Goal: Book appointment/travel/reservation

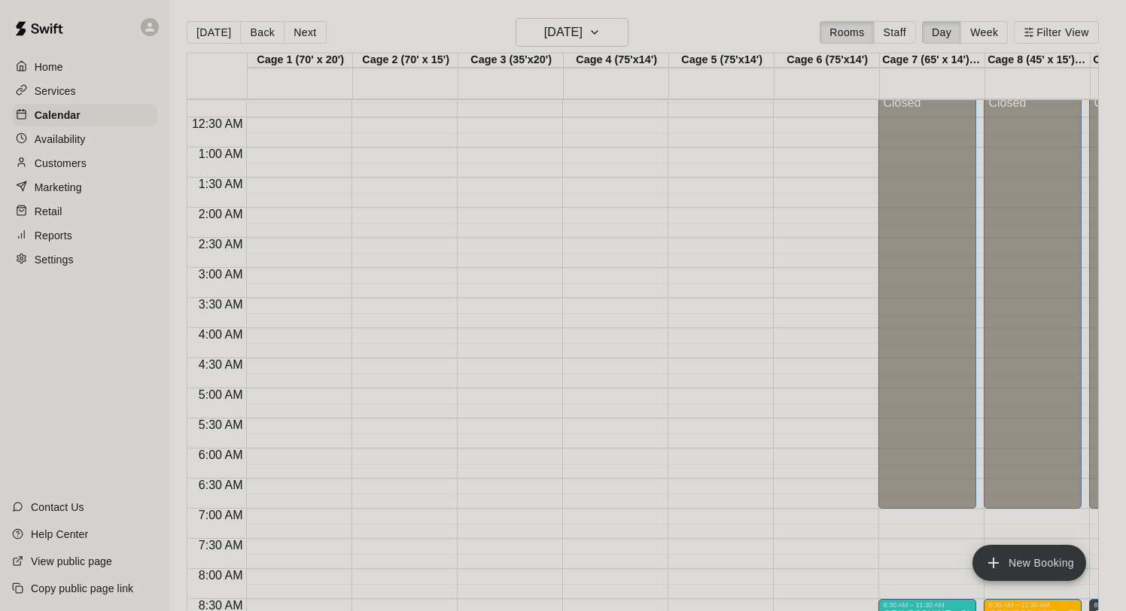
scroll to position [27, 0]
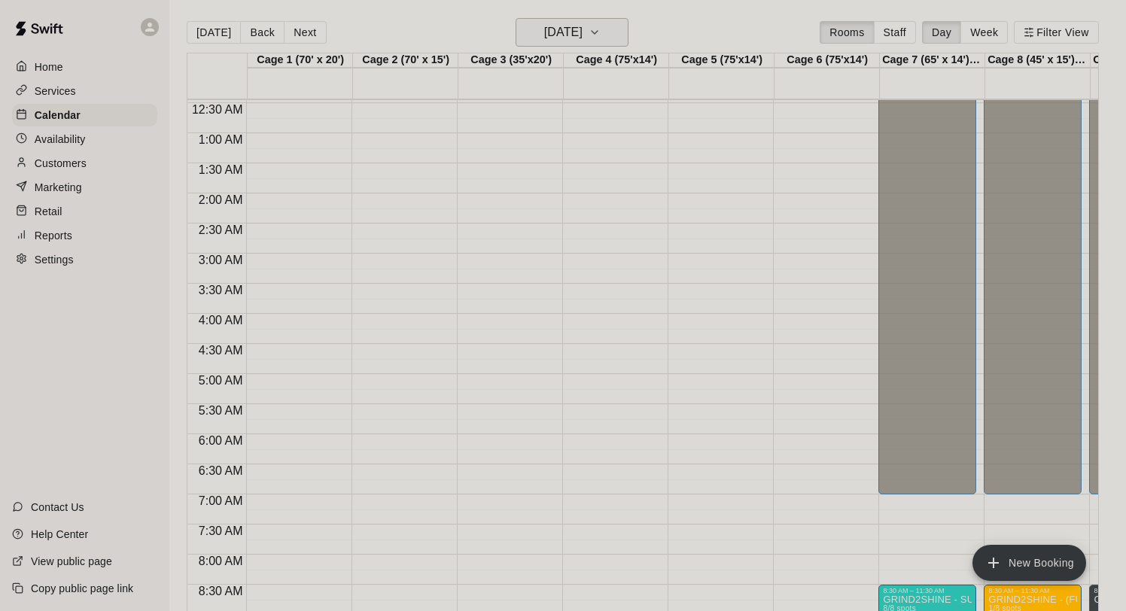
click at [579, 37] on h6 "[DATE]" at bounding box center [563, 32] width 38 height 21
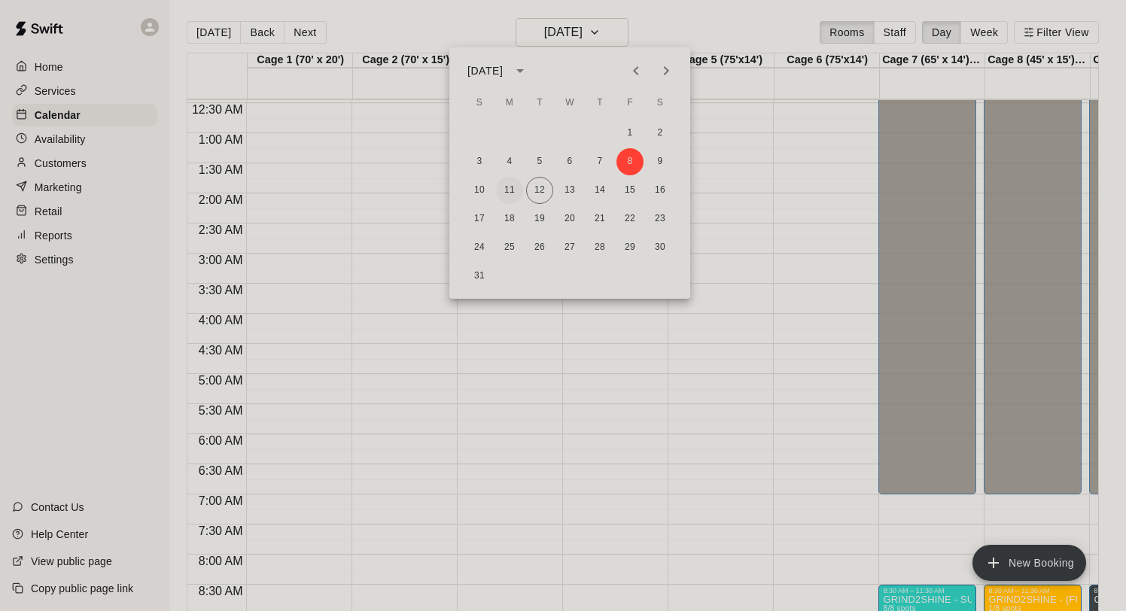
click at [507, 185] on button "11" at bounding box center [509, 190] width 27 height 27
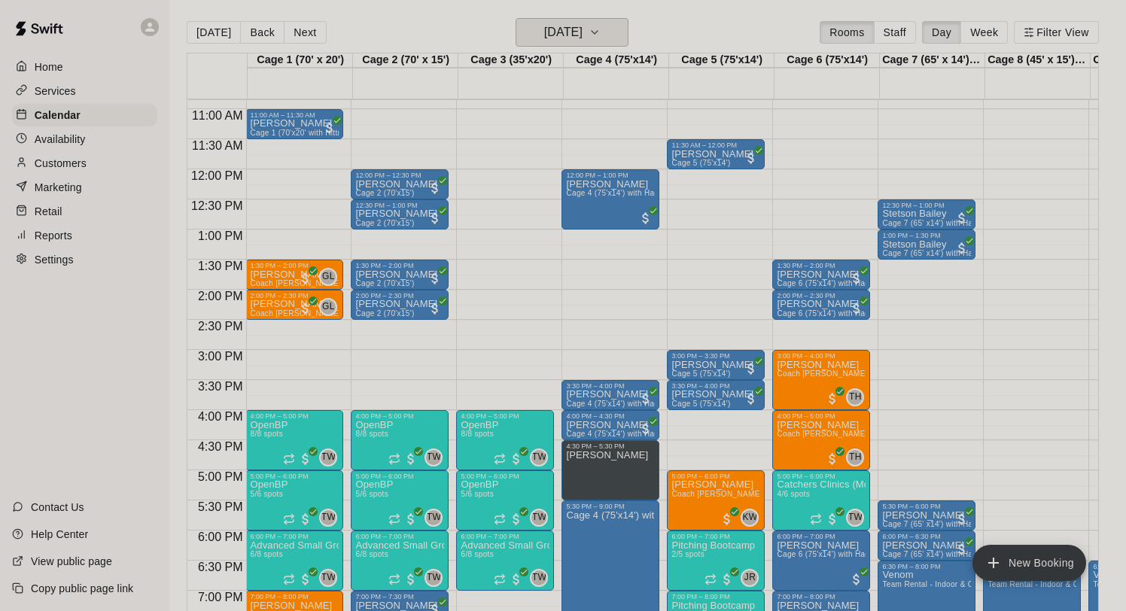
scroll to position [0, 2]
click at [301, 29] on button "Next" at bounding box center [305, 32] width 42 height 23
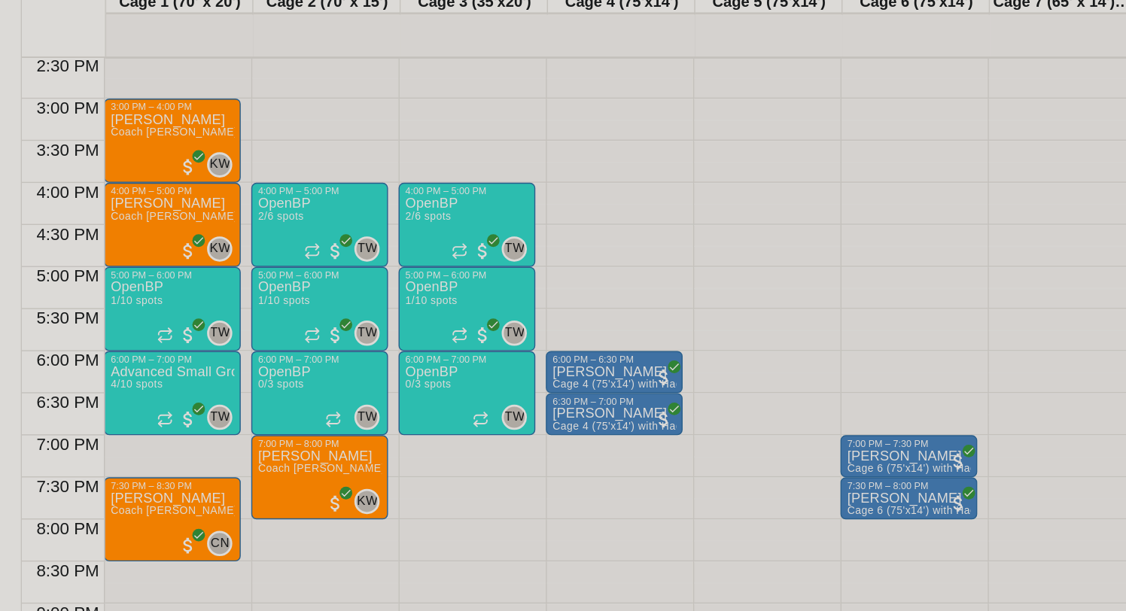
scroll to position [875, 0]
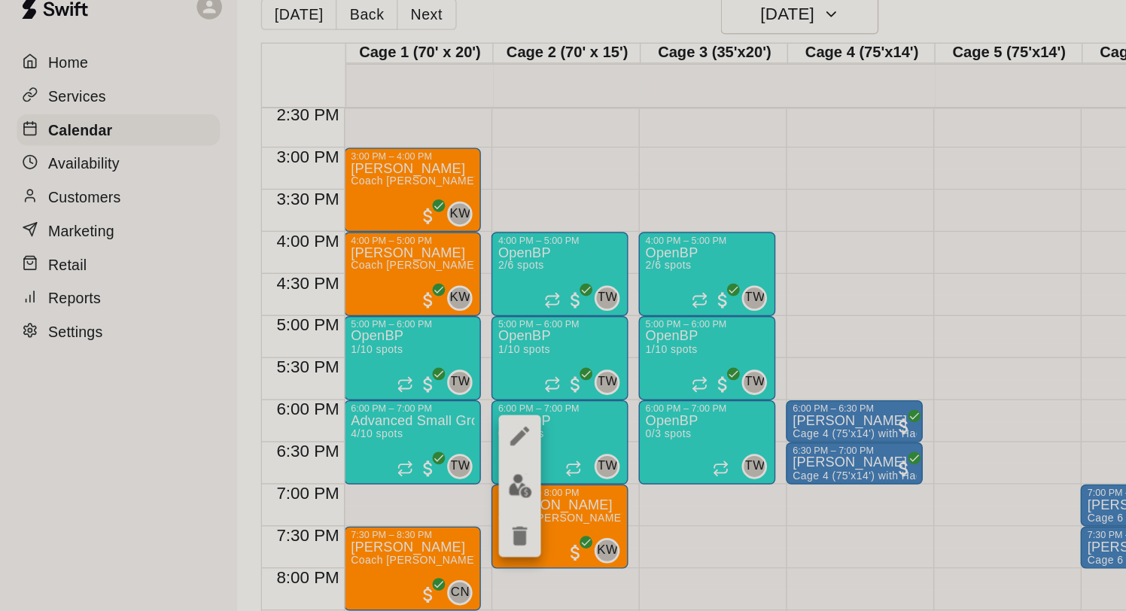
click at [372, 407] on icon "delete" at bounding box center [371, 406] width 11 height 14
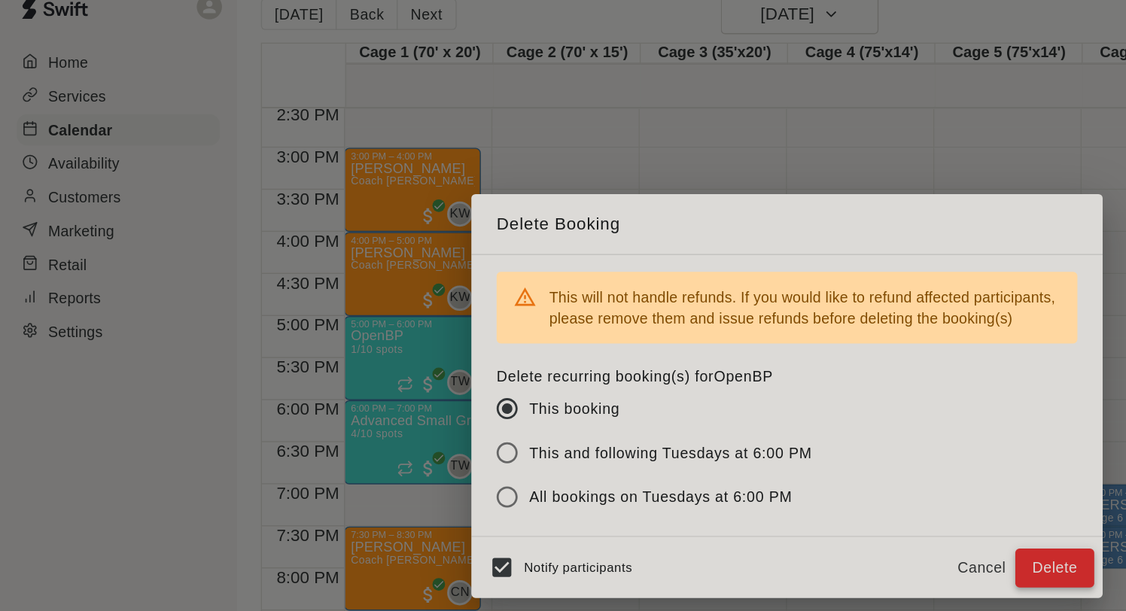
click at [746, 427] on button "Delete" at bounding box center [754, 429] width 56 height 28
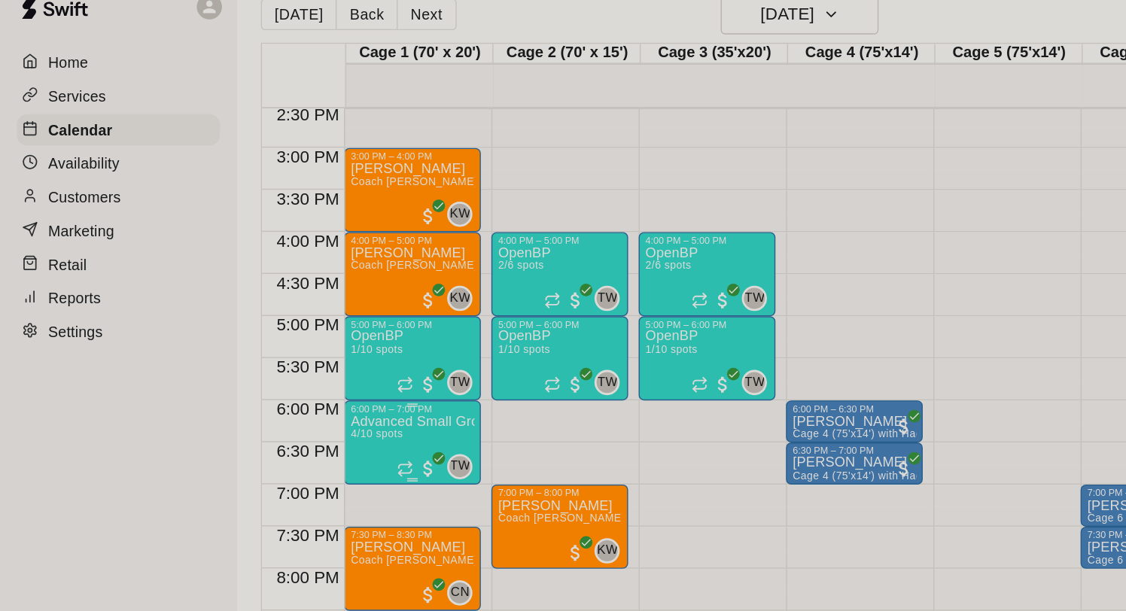
click at [269, 332] on icon "edit" at bounding box center [267, 334] width 14 height 14
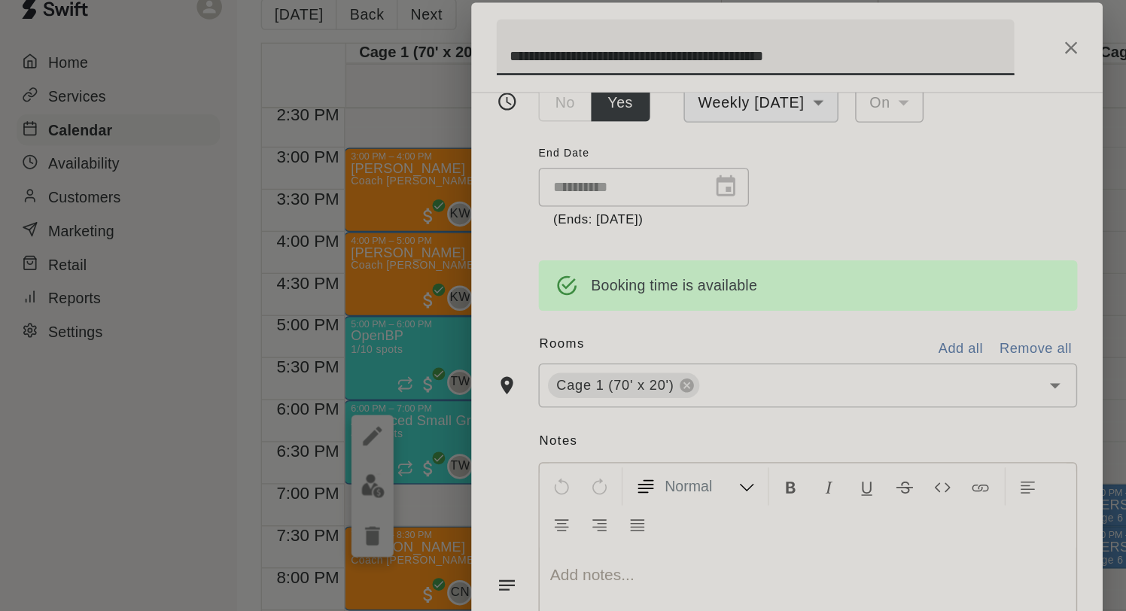
scroll to position [354, 0]
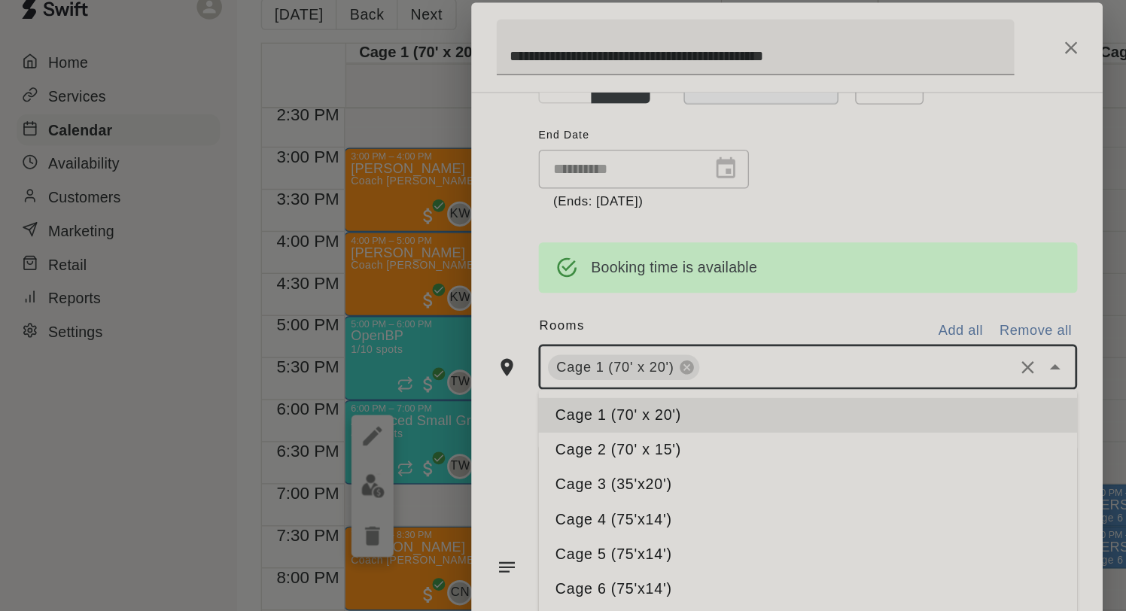
click at [518, 289] on input "text" at bounding box center [612, 284] width 219 height 19
click at [473, 345] on li "Cage 2 (70' x 15')" at bounding box center [577, 344] width 385 height 25
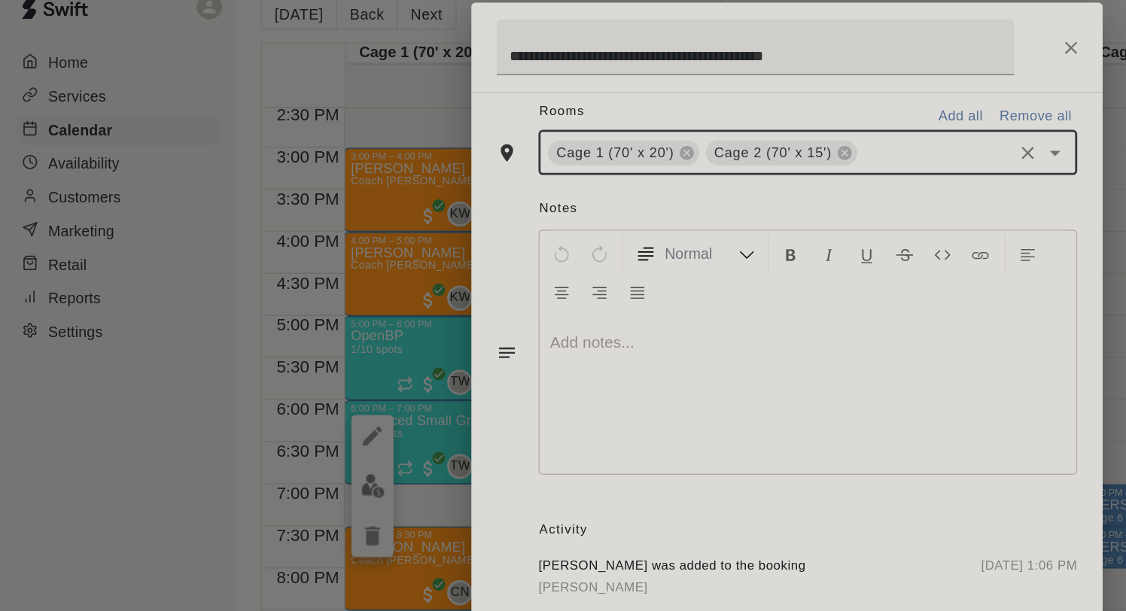
scroll to position [666, 0]
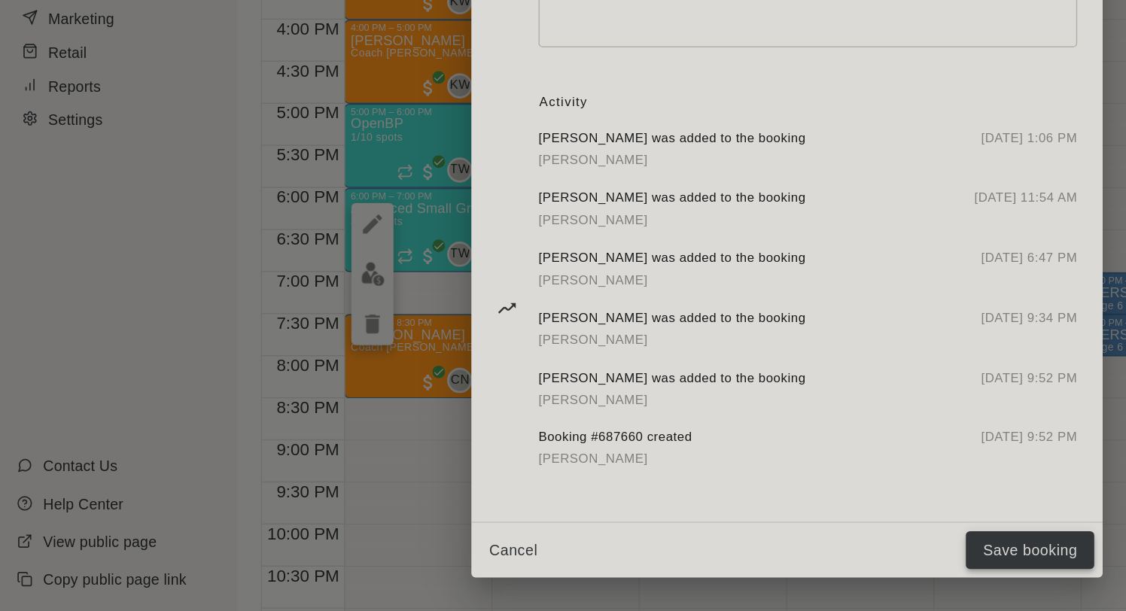
click at [723, 573] on button "Save booking" at bounding box center [737, 568] width 92 height 28
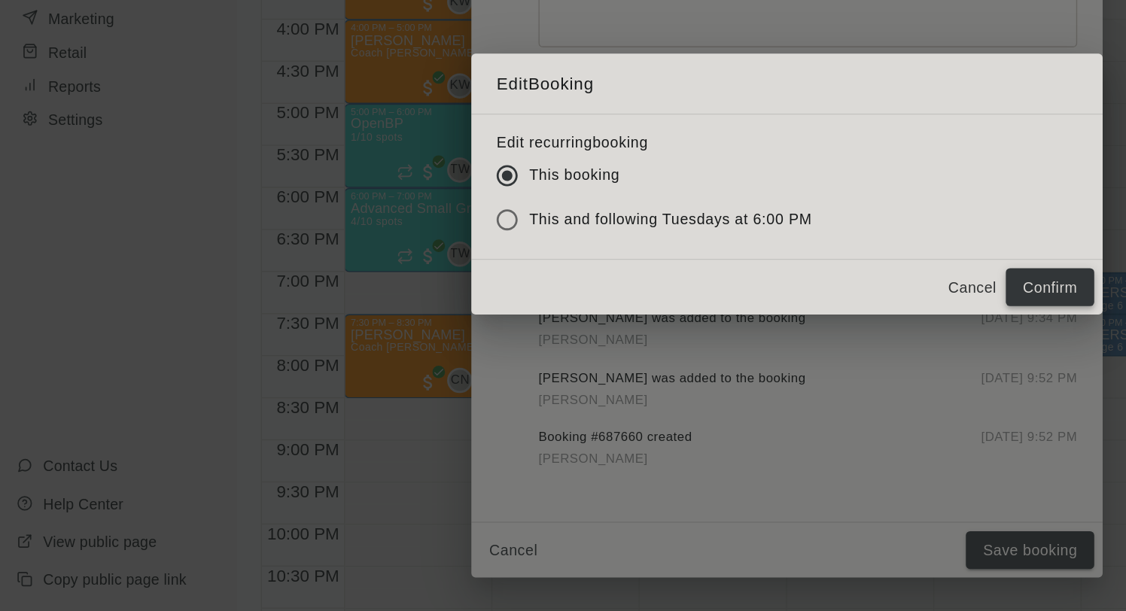
click at [754, 384] on button "Confirm" at bounding box center [750, 380] width 63 height 28
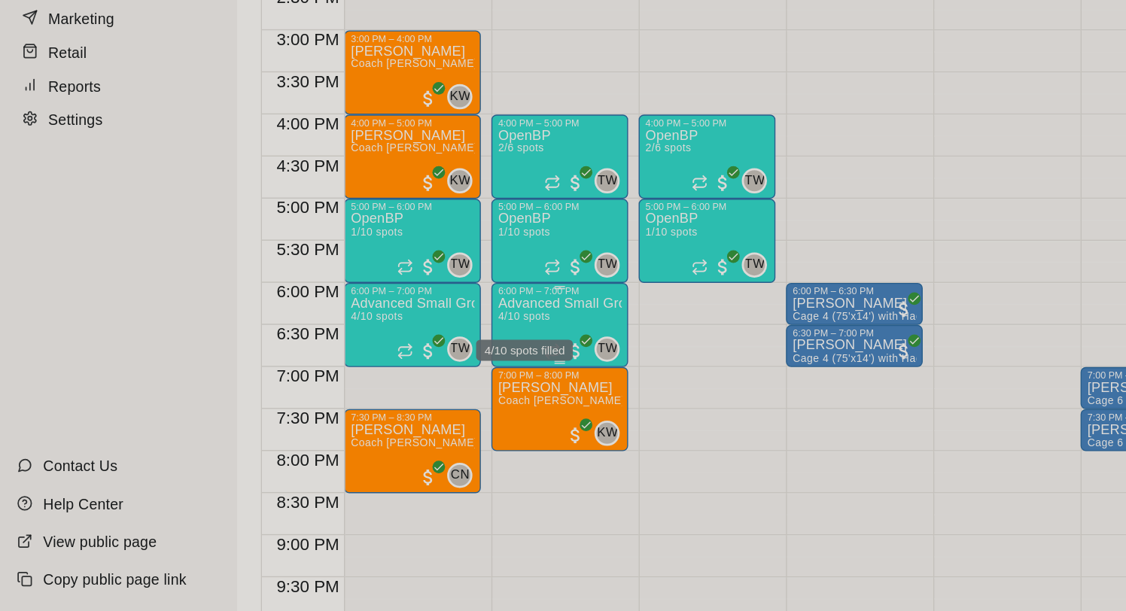
scroll to position [807, 0]
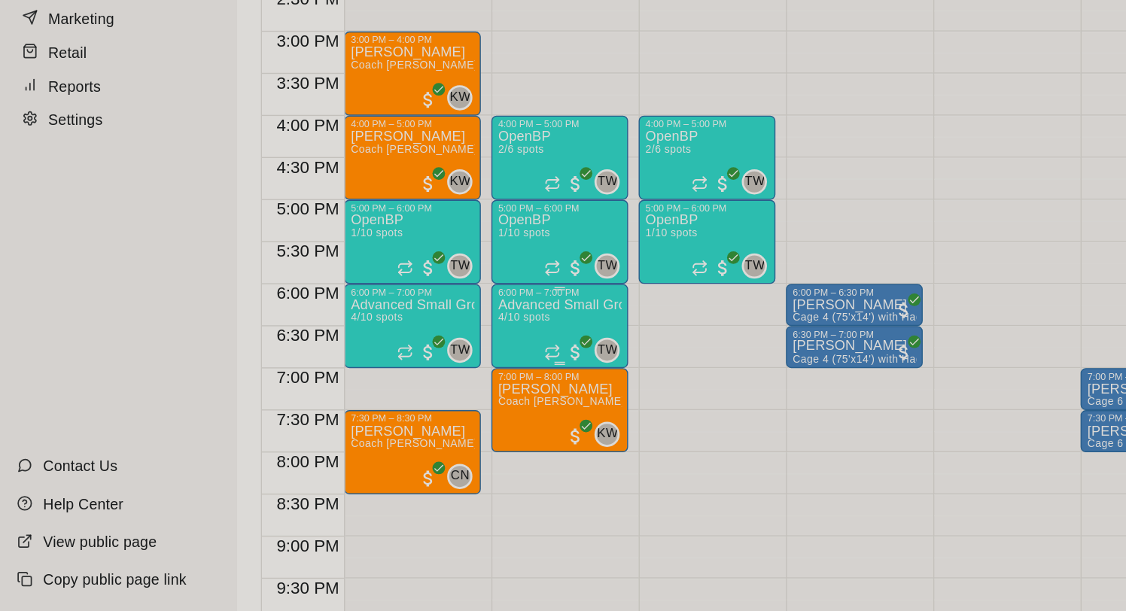
click at [394, 392] on p "Advanced Small Group / Batting Practice 11 & UP" at bounding box center [400, 392] width 89 height 0
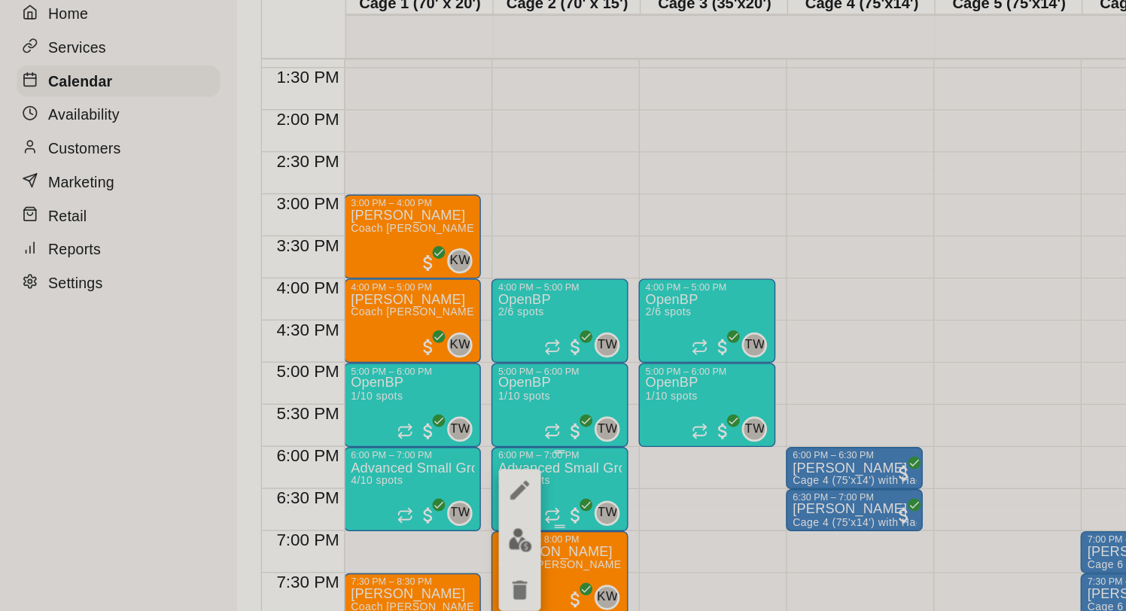
click at [394, 277] on div at bounding box center [563, 305] width 1126 height 611
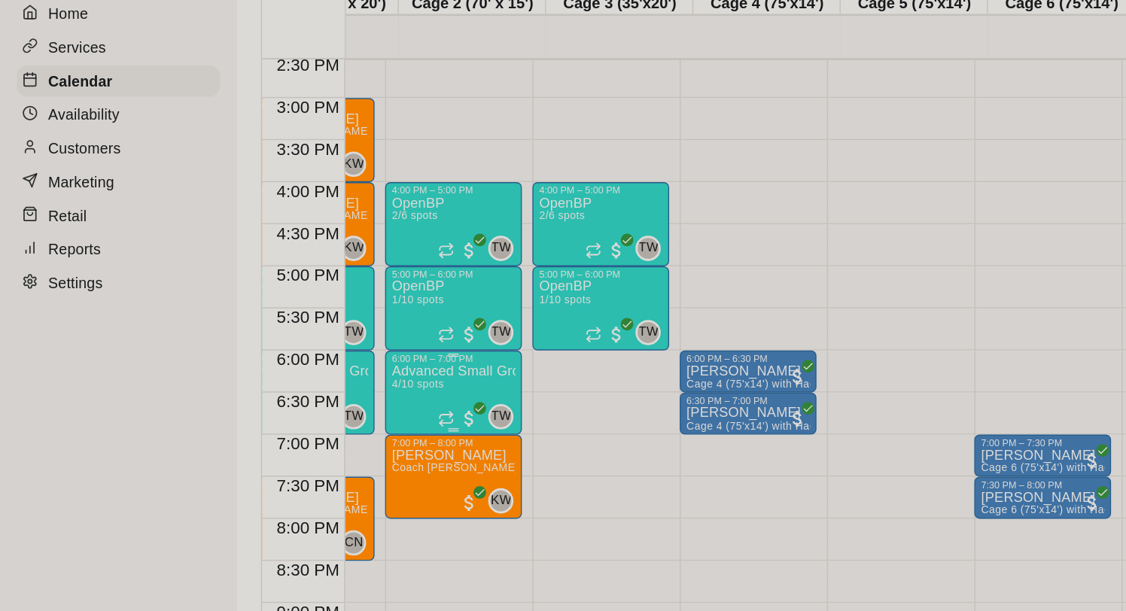
scroll to position [0, 0]
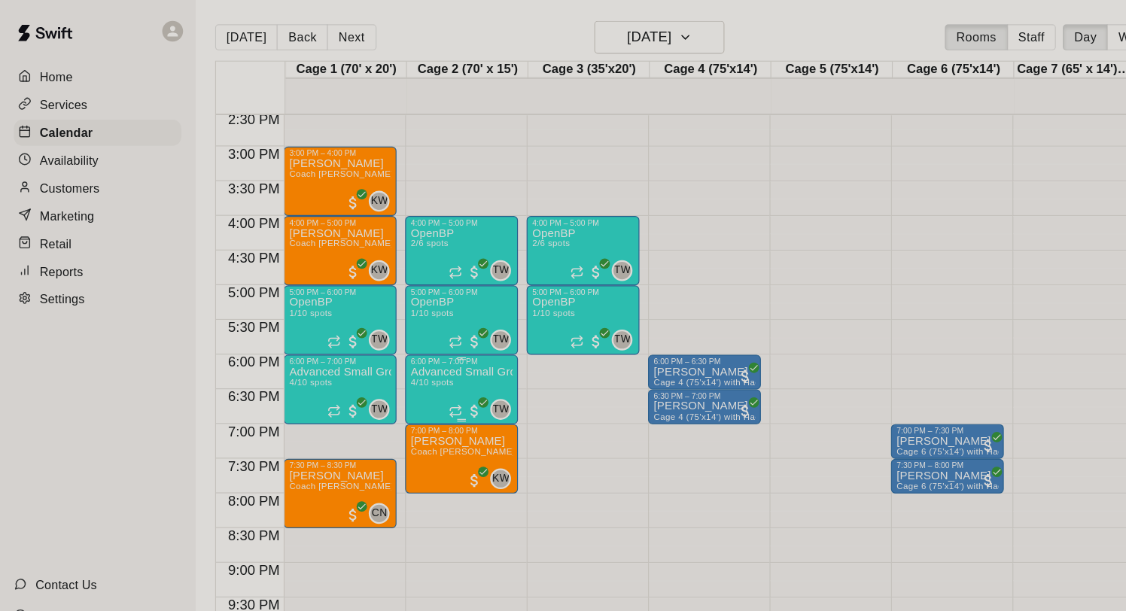
click at [388, 332] on span "4/10 spots" at bounding box center [374, 331] width 37 height 8
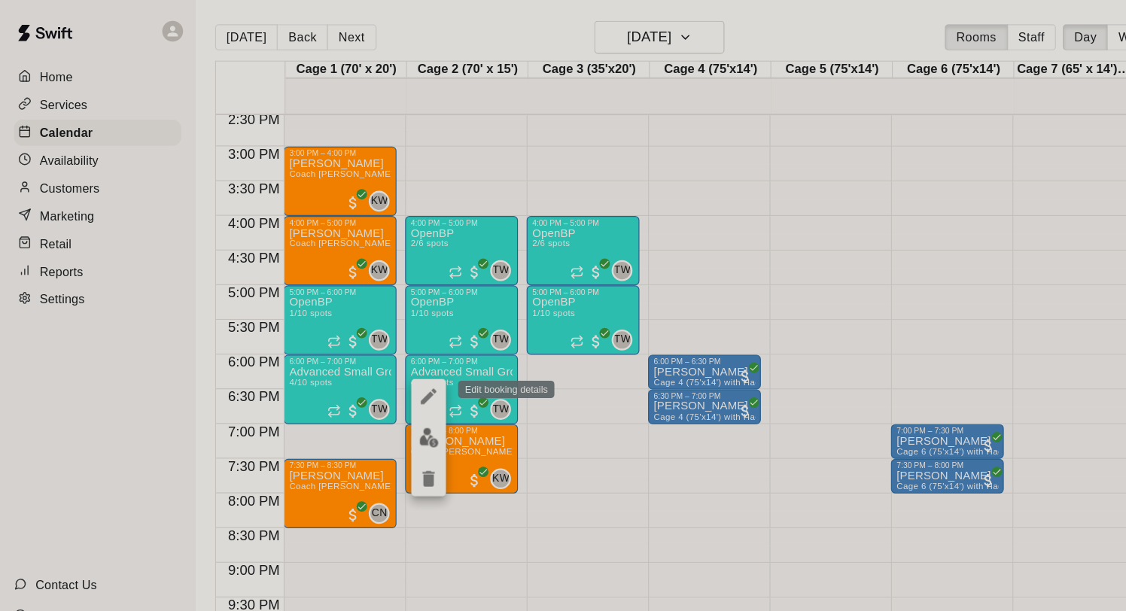
click at [369, 345] on icon "edit" at bounding box center [372, 344] width 14 height 14
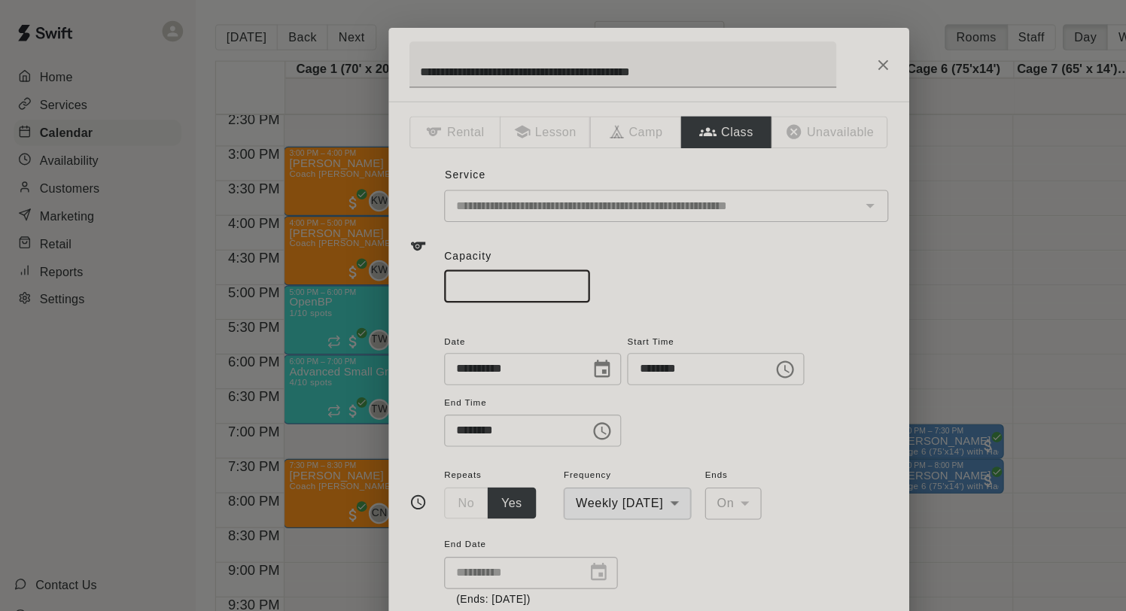
click at [500, 252] on input "*" at bounding box center [448, 249] width 126 height 28
type input "*"
click at [500, 252] on input "*" at bounding box center [448, 249] width 126 height 28
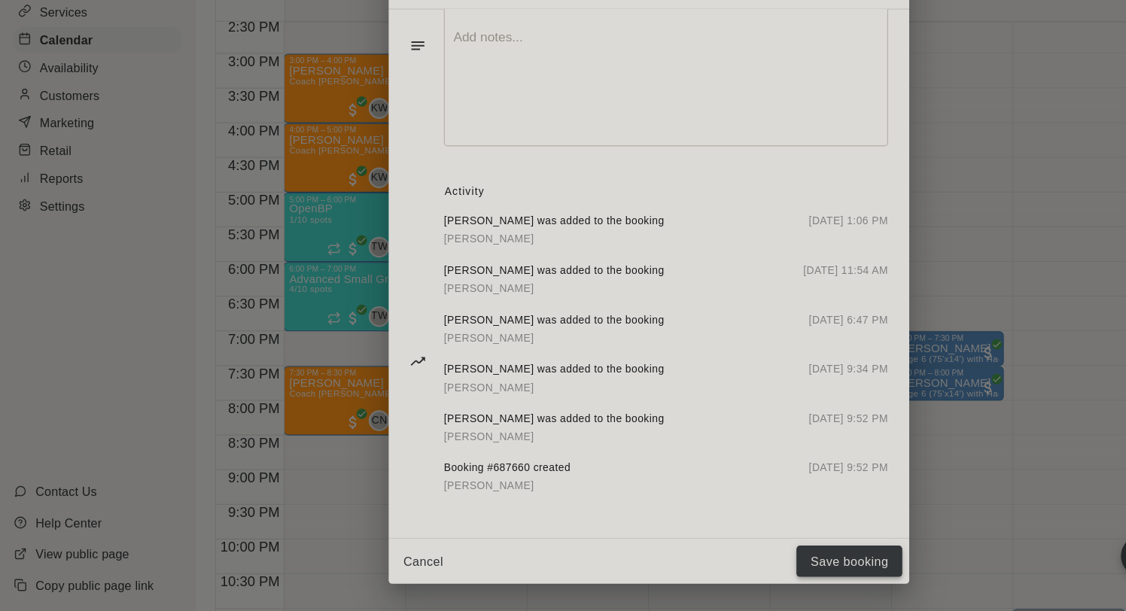
click at [718, 558] on button "Save booking" at bounding box center [737, 568] width 92 height 28
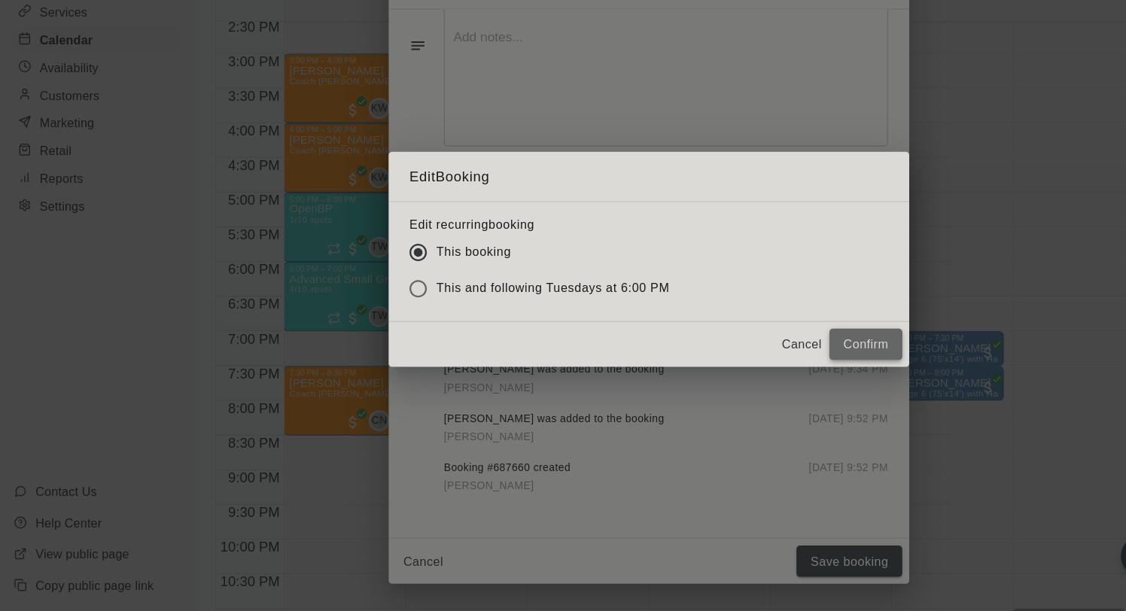
click at [731, 375] on button "Confirm" at bounding box center [750, 380] width 63 height 28
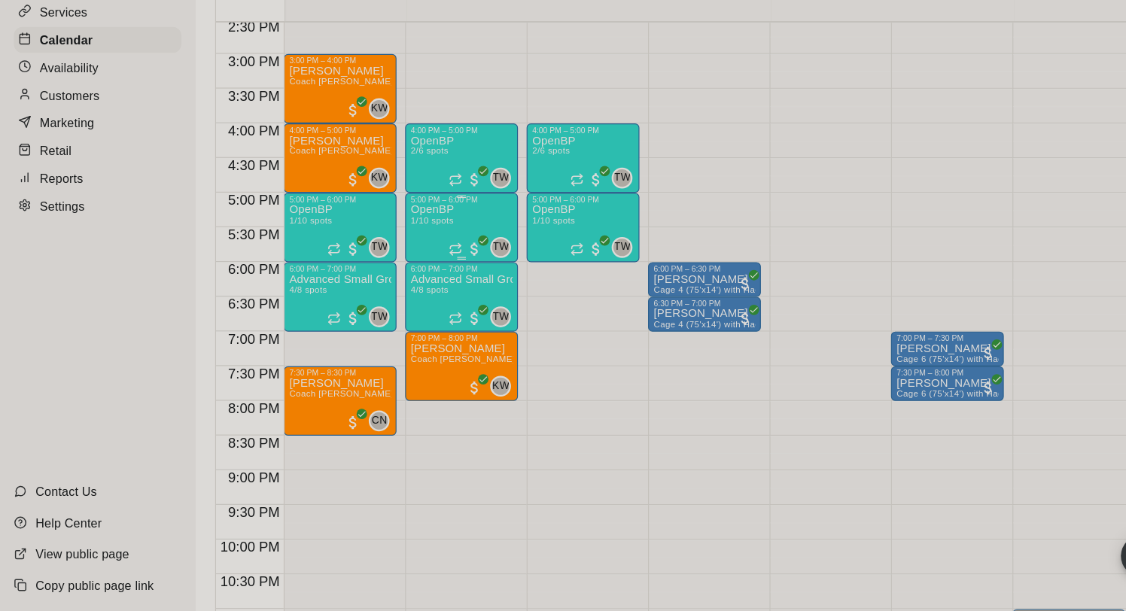
click at [397, 273] on div "OpenBP 1/10 spots TW 0" at bounding box center [400, 562] width 89 height 611
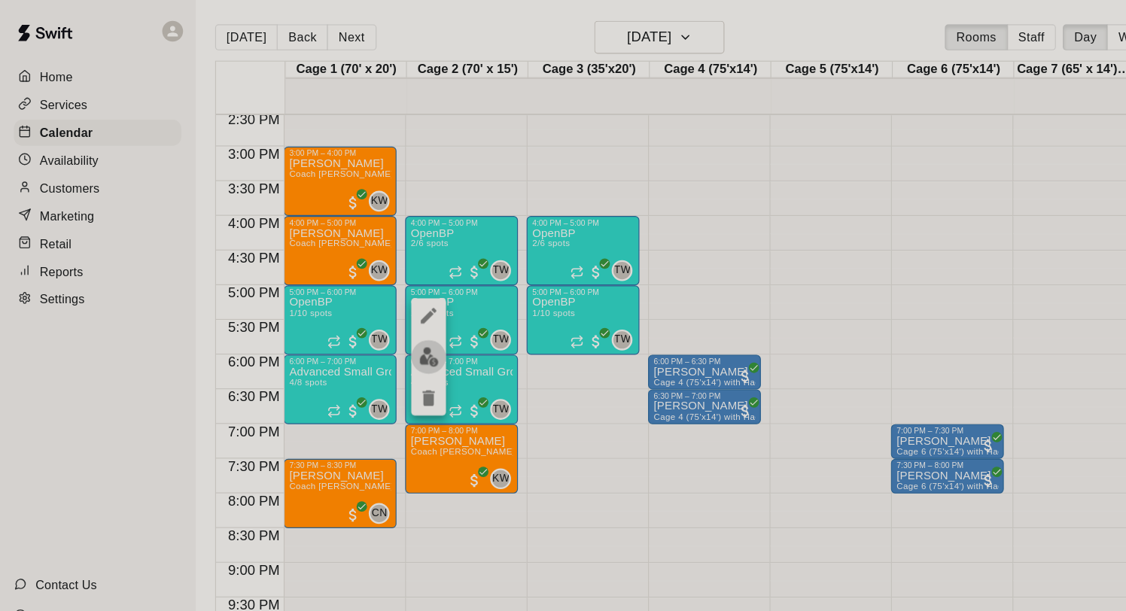
click at [376, 301] on img "edit" at bounding box center [371, 309] width 17 height 17
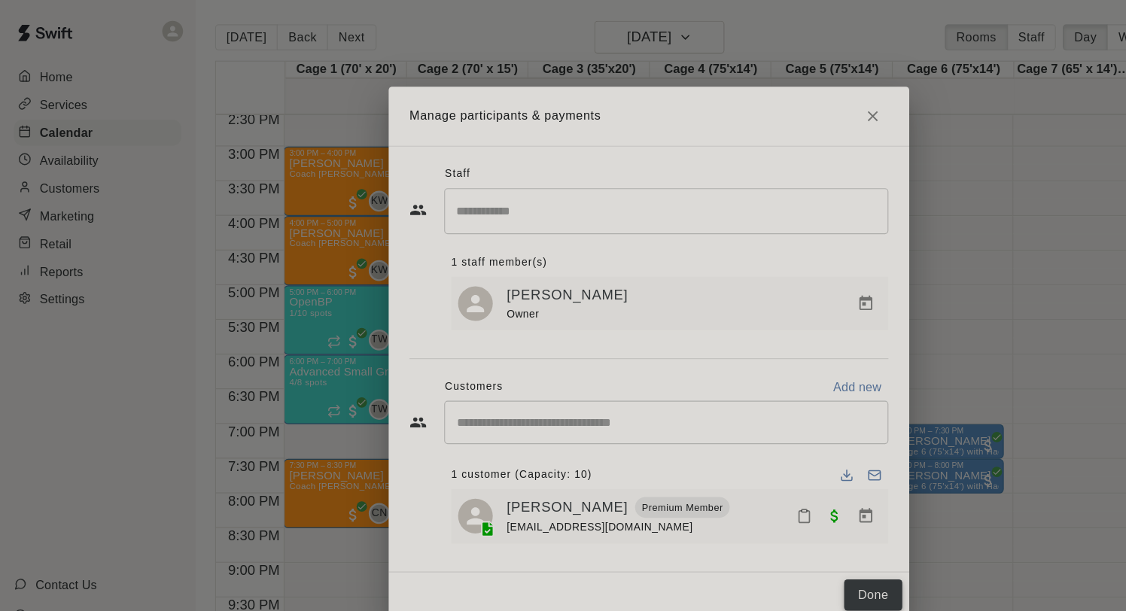
click at [757, 518] on button "Done" at bounding box center [757, 517] width 50 height 28
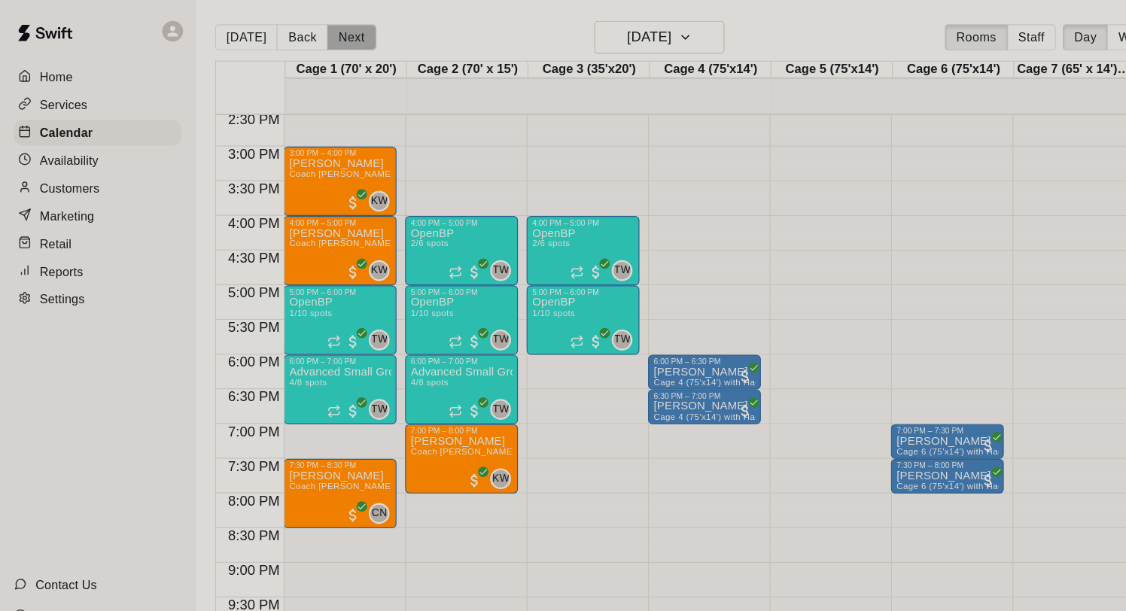
click at [307, 27] on button "Next" at bounding box center [305, 32] width 42 height 23
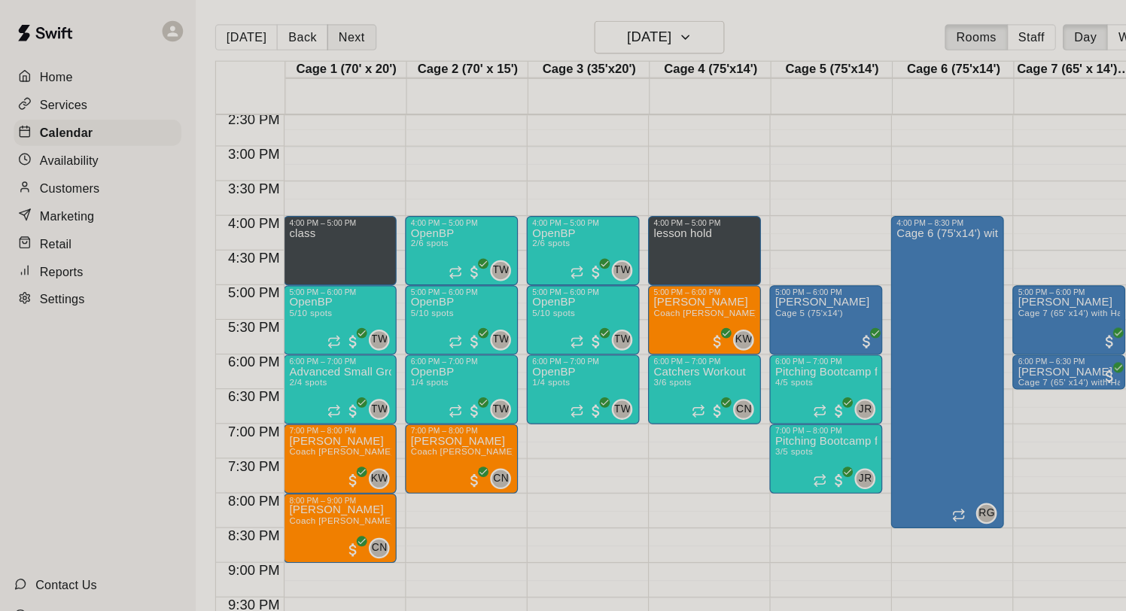
click at [296, 34] on button "Next" at bounding box center [305, 32] width 42 height 23
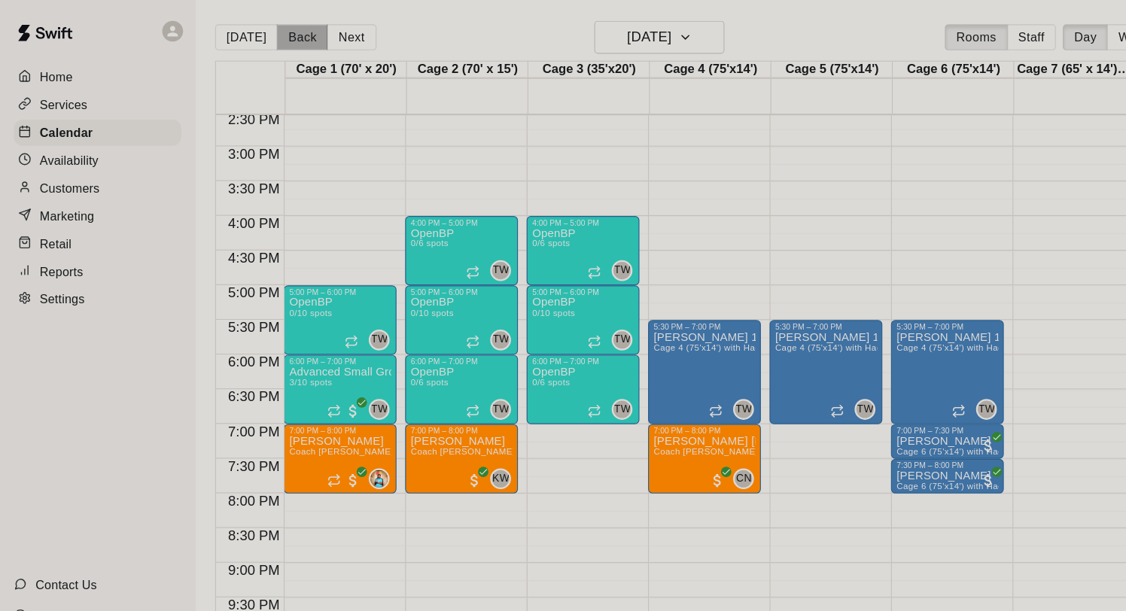
click at [267, 33] on button "Back" at bounding box center [262, 32] width 44 height 23
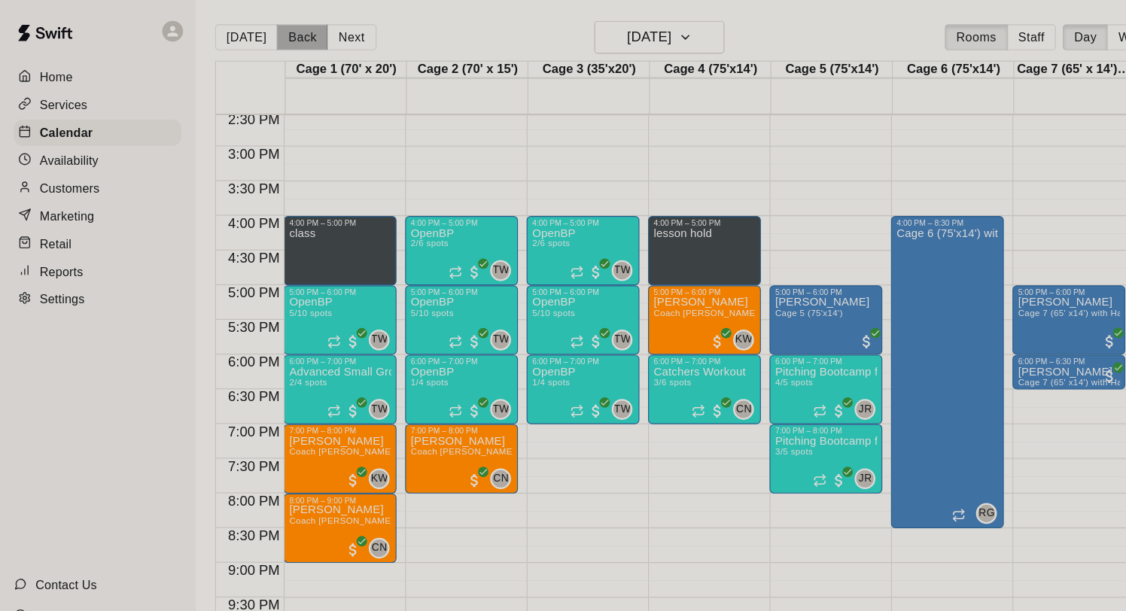
click at [267, 33] on button "Back" at bounding box center [262, 32] width 44 height 23
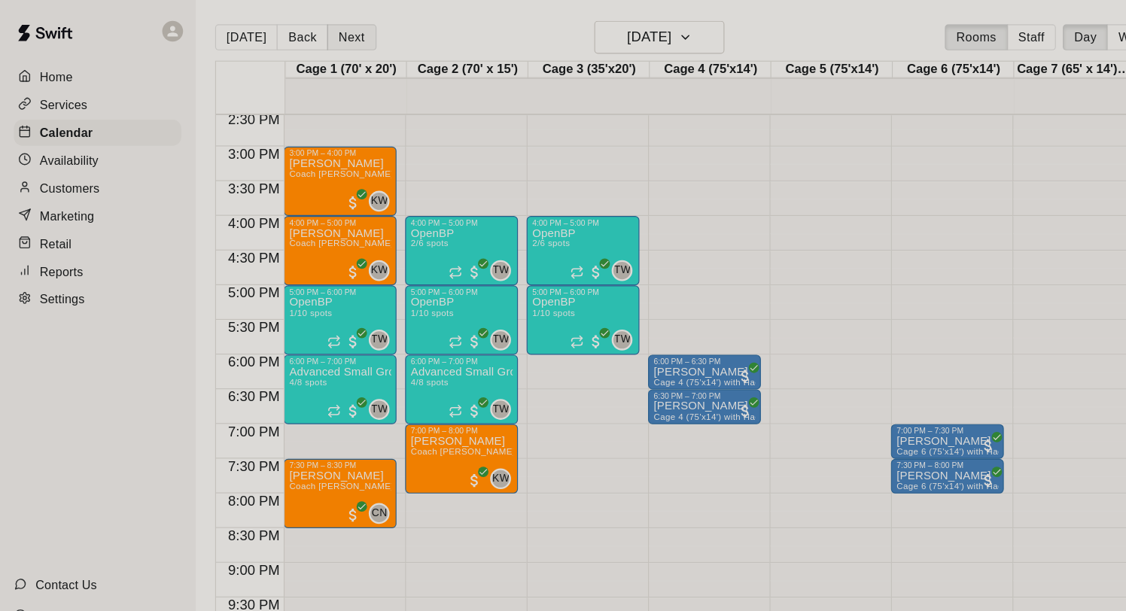
click at [294, 33] on button "Next" at bounding box center [305, 32] width 42 height 23
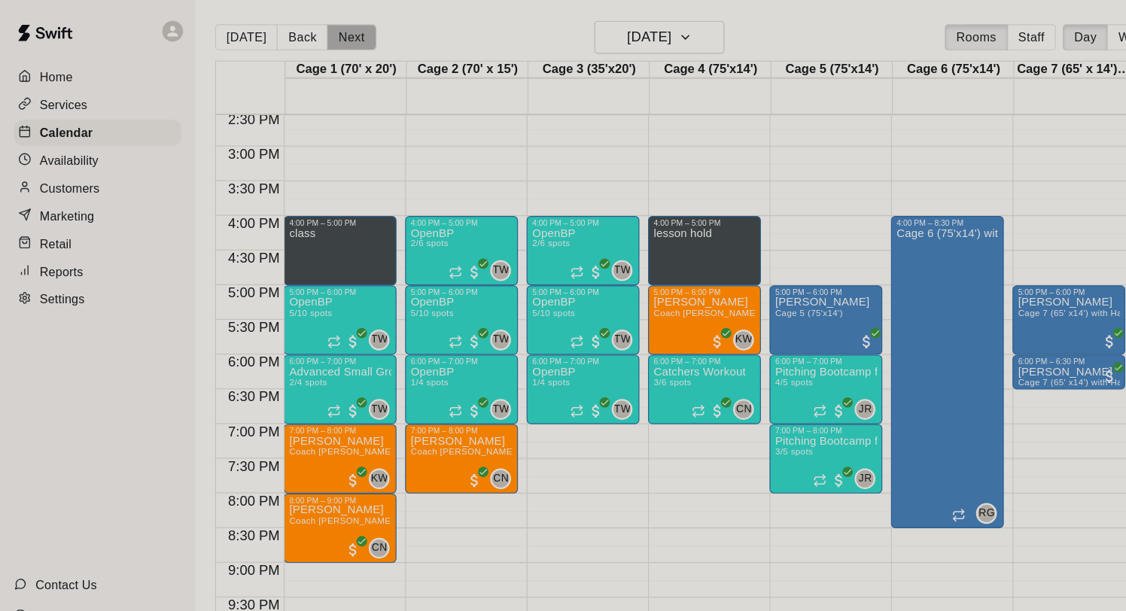
click at [294, 33] on button "Next" at bounding box center [305, 32] width 42 height 23
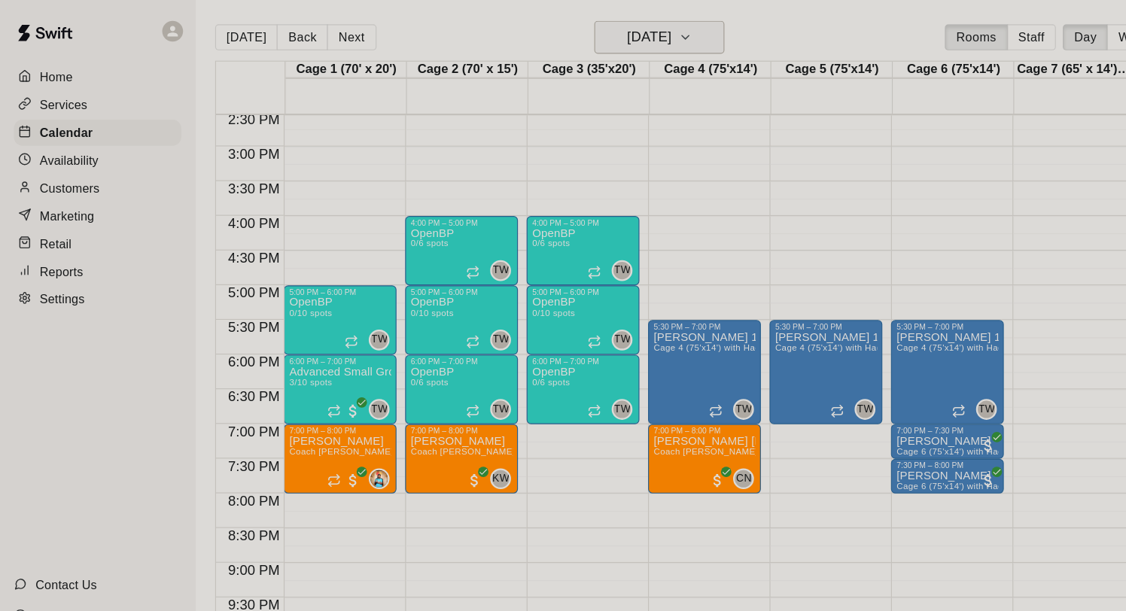
click at [549, 28] on h6 "[DATE]" at bounding box center [563, 32] width 38 height 21
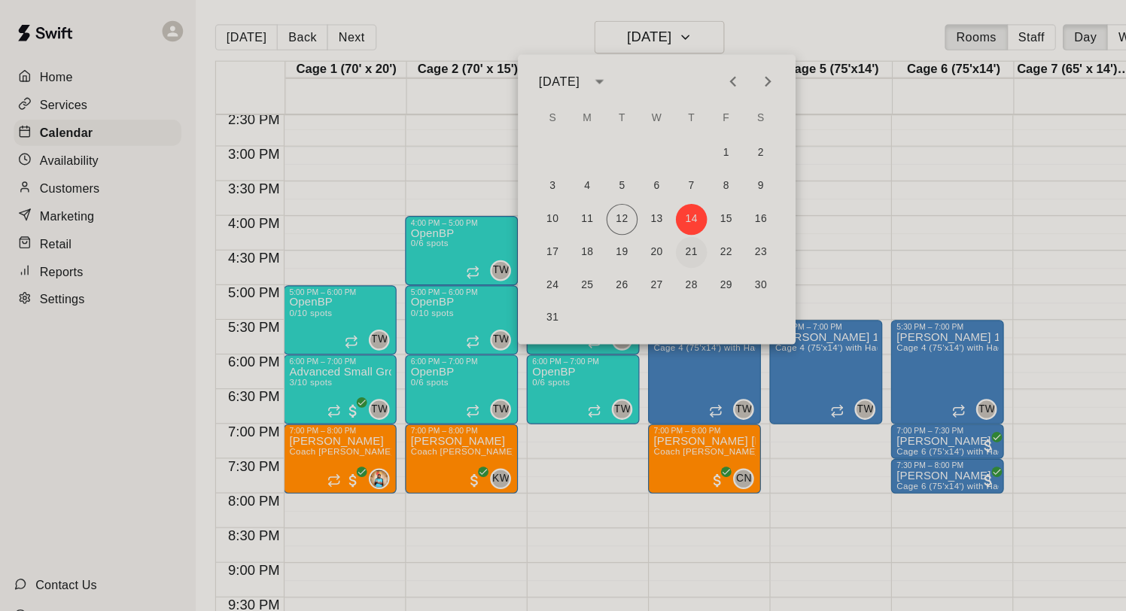
click at [597, 216] on button "21" at bounding box center [599, 218] width 27 height 27
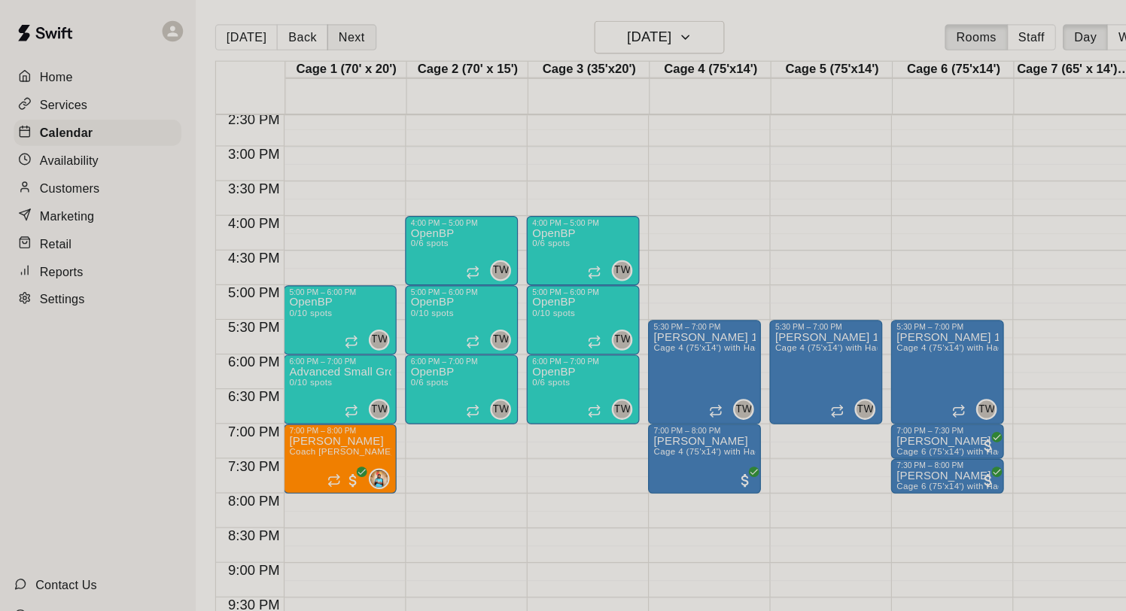
click at [302, 28] on button "Next" at bounding box center [305, 32] width 42 height 23
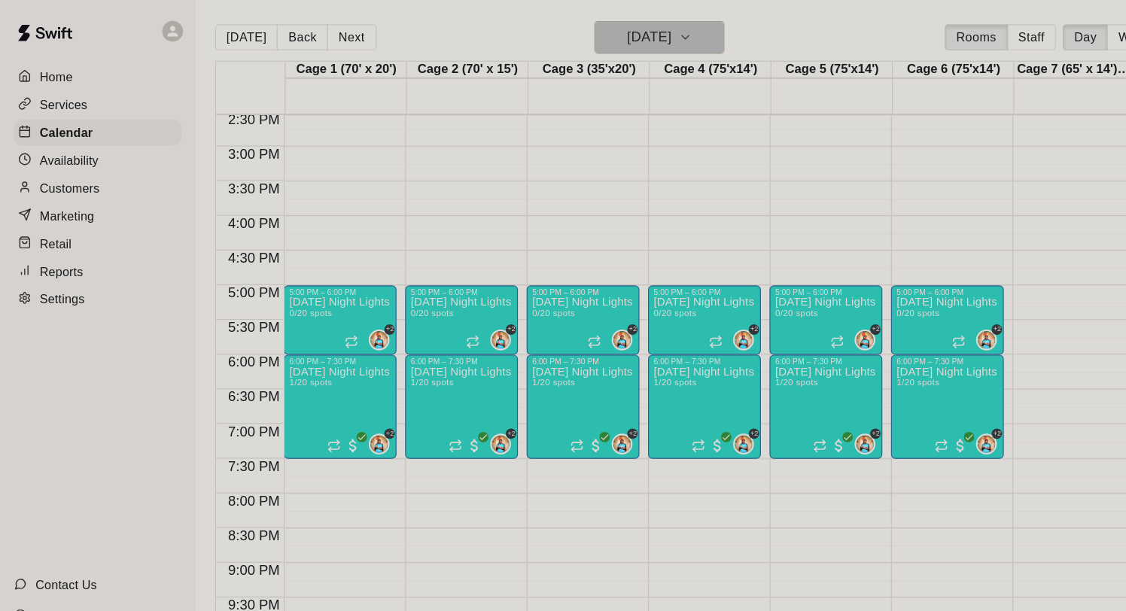
click at [582, 24] on h6 "[DATE]" at bounding box center [563, 32] width 38 height 21
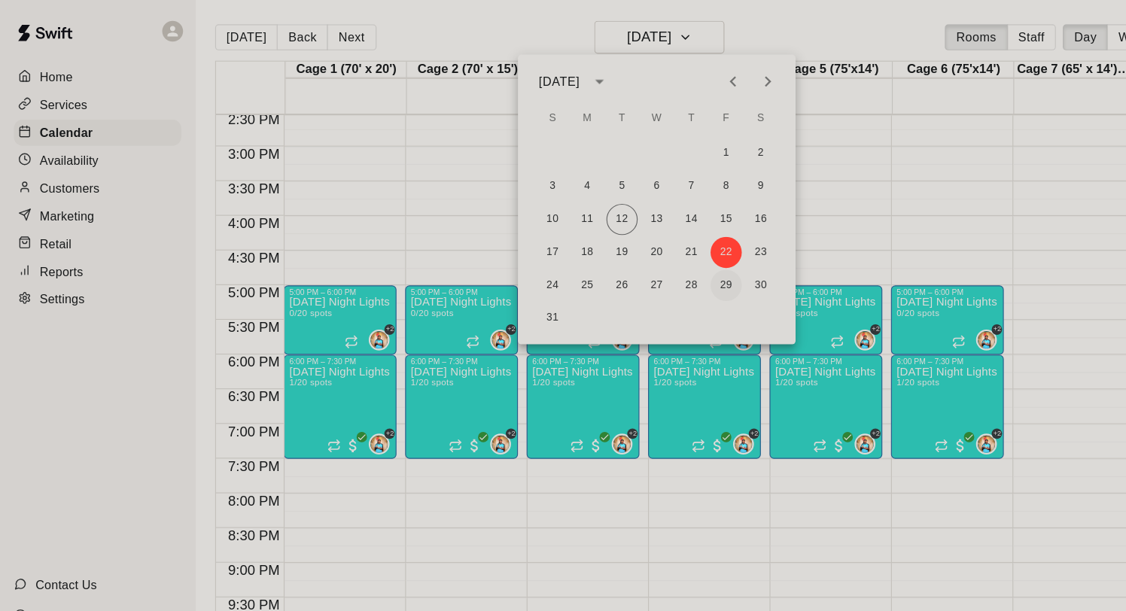
click at [631, 237] on button "29" at bounding box center [629, 247] width 27 height 27
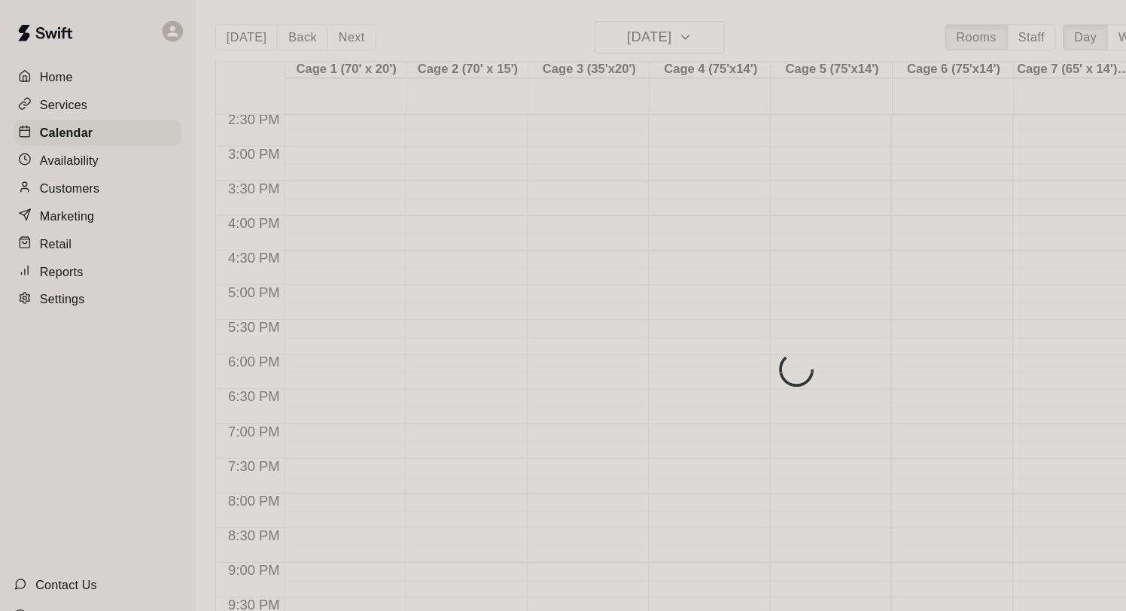
click at [569, 33] on div "[DATE] Back [DATE][DATE] Rooms Staff Day Week Filter View Cage 1 (70' x 20') 29…" at bounding box center [643, 323] width 912 height 611
click at [572, 32] on div "[DATE] Back [DATE][DATE] Rooms Staff Day Week Filter View Cage 1 (70' x 20') 29…" at bounding box center [643, 323] width 912 height 611
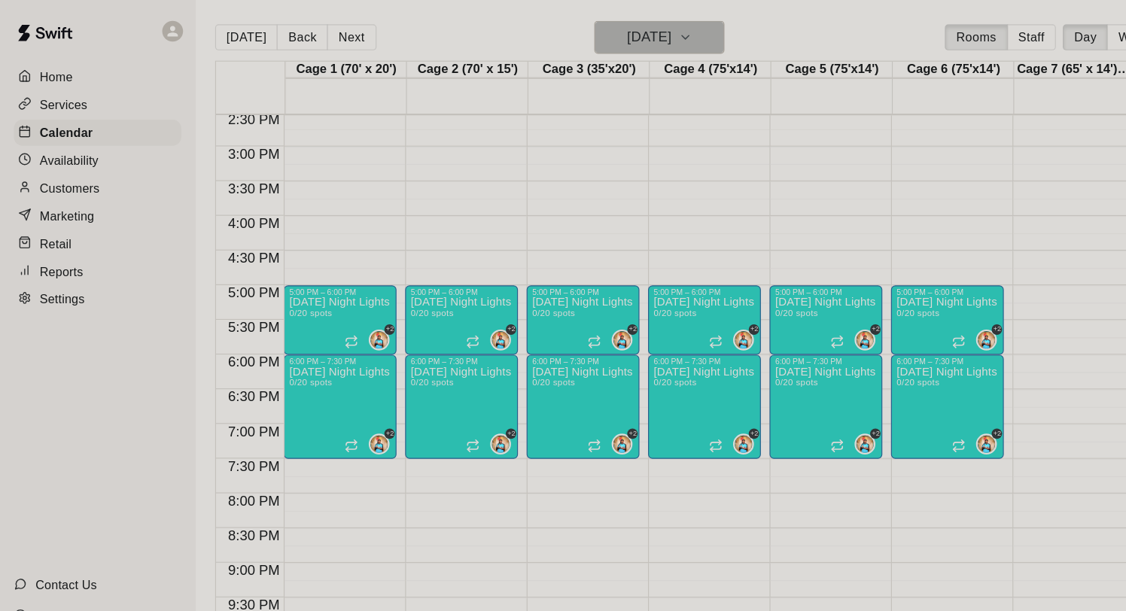
click at [572, 32] on h6 "[DATE]" at bounding box center [563, 32] width 38 height 21
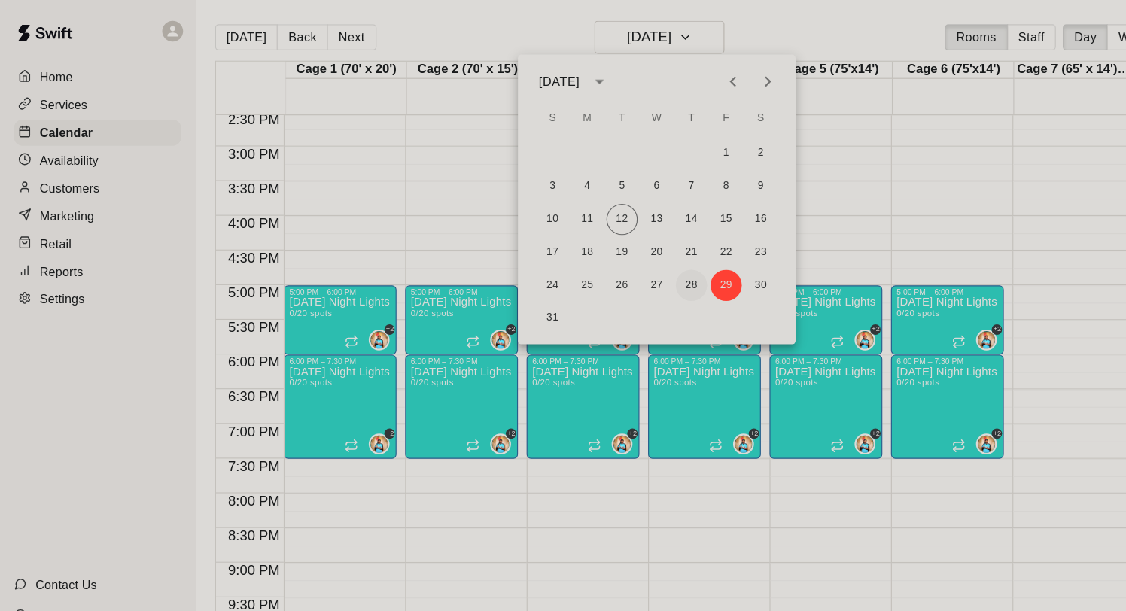
click at [609, 248] on button "28" at bounding box center [599, 247] width 27 height 27
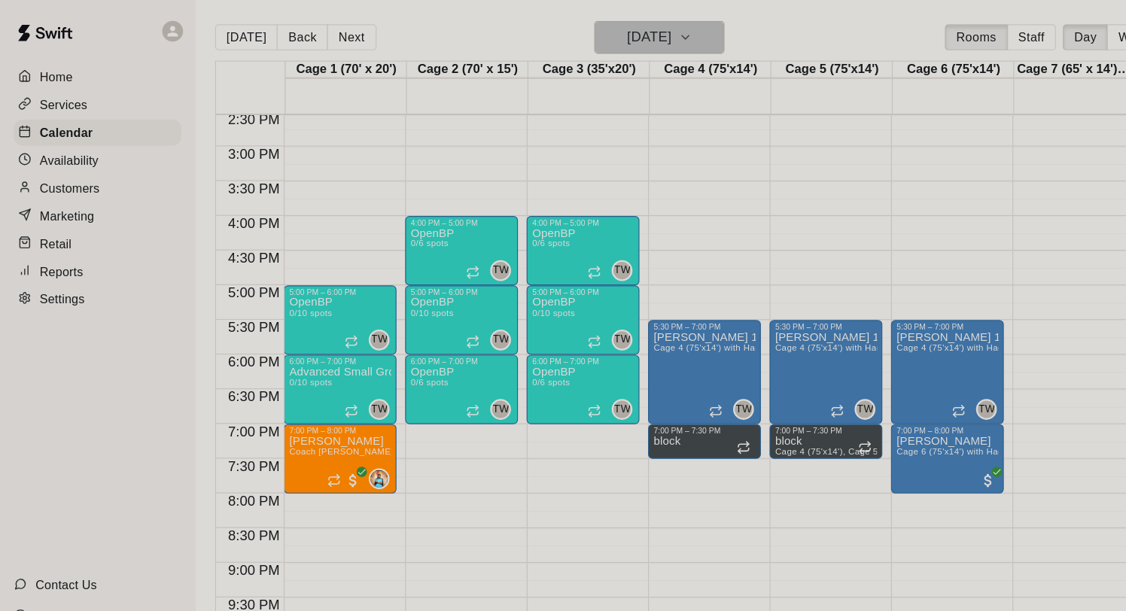
click at [581, 27] on h6 "[DATE]" at bounding box center [563, 32] width 38 height 21
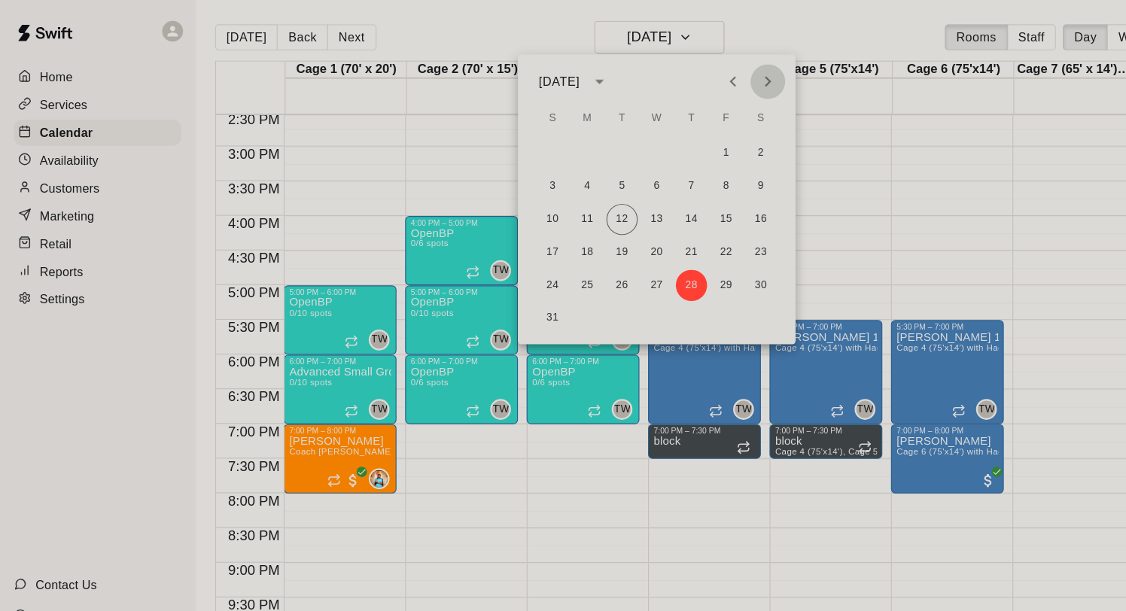
click at [663, 80] on button "Next month" at bounding box center [666, 71] width 30 height 30
click at [601, 126] on button "4" at bounding box center [599, 133] width 27 height 27
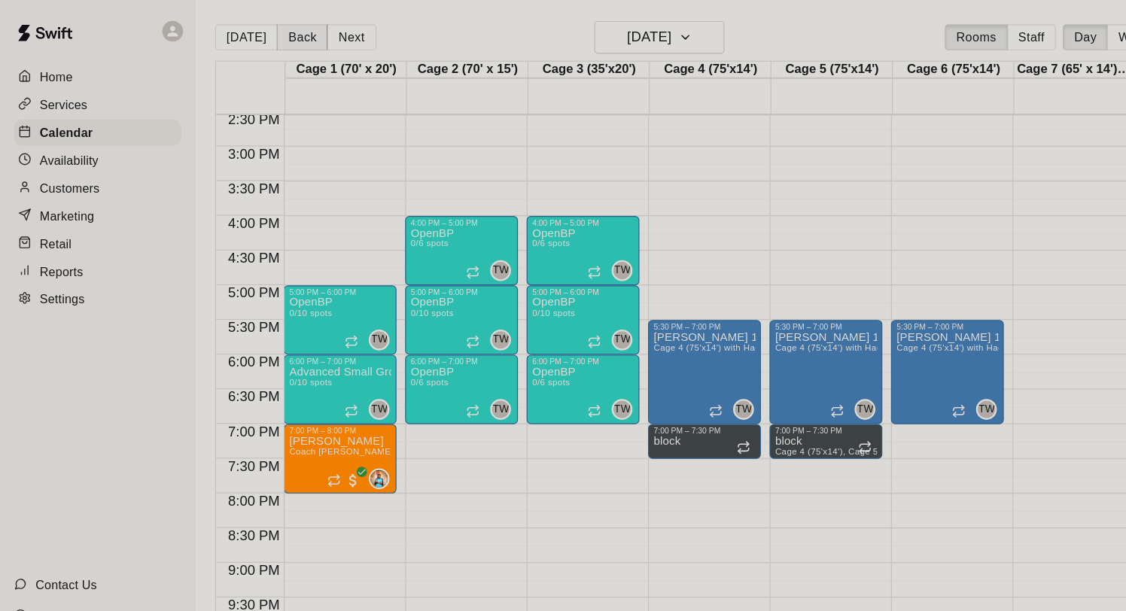
click at [262, 29] on button "Back" at bounding box center [262, 32] width 44 height 23
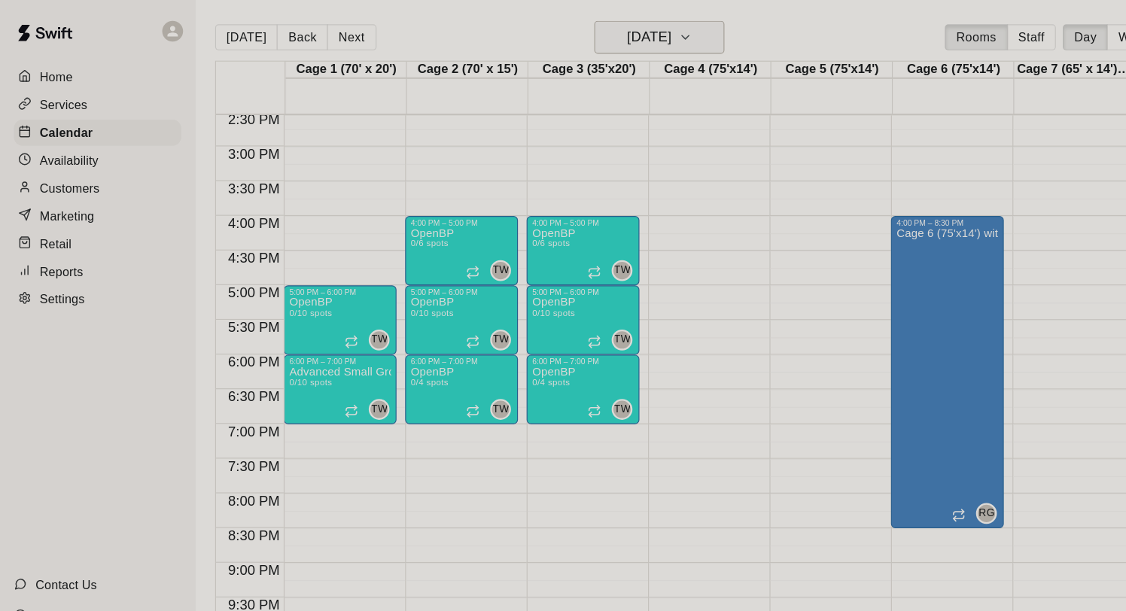
click at [544, 32] on h6 "[DATE]" at bounding box center [563, 32] width 38 height 21
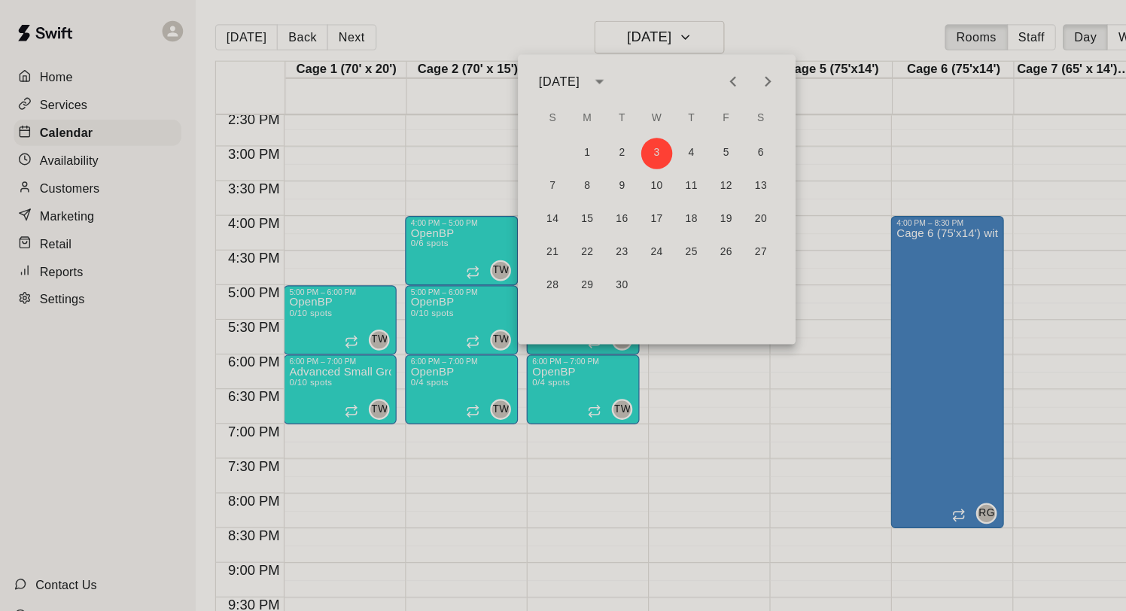
click at [396, 31] on div at bounding box center [563, 305] width 1126 height 611
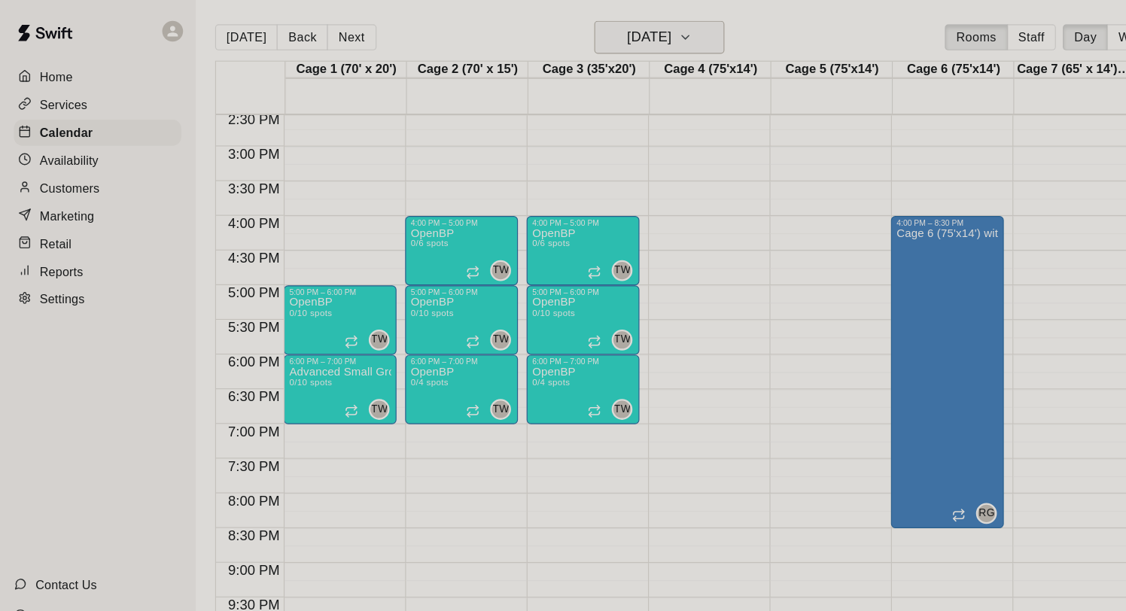
click at [552, 35] on h6 "[DATE]" at bounding box center [563, 32] width 38 height 21
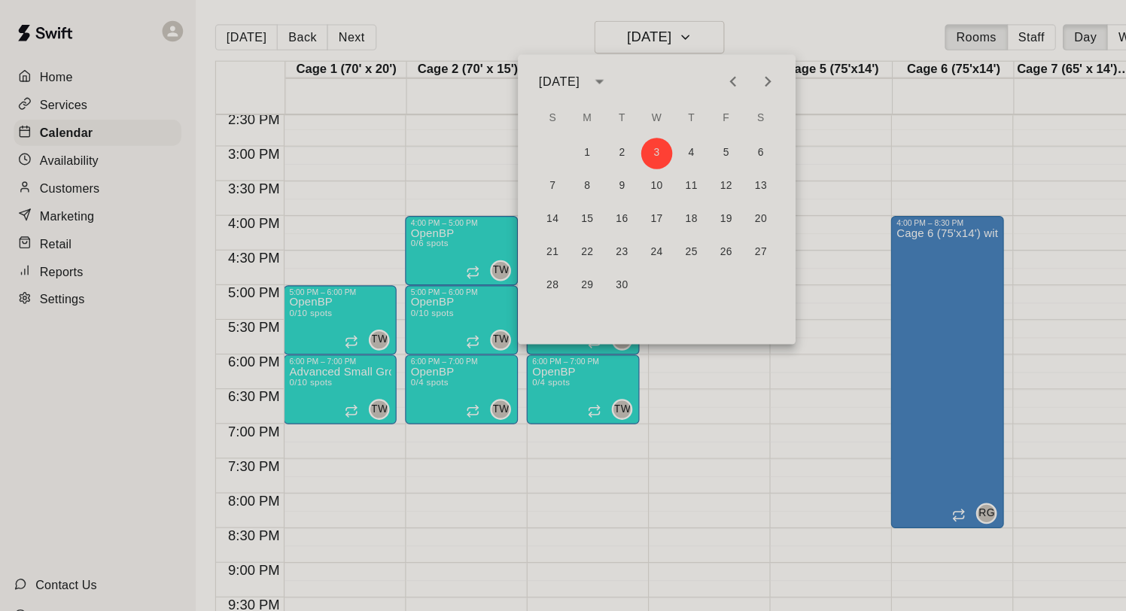
click at [639, 68] on icon "Previous month" at bounding box center [636, 71] width 18 height 18
click at [603, 158] on button "7" at bounding box center [599, 161] width 27 height 27
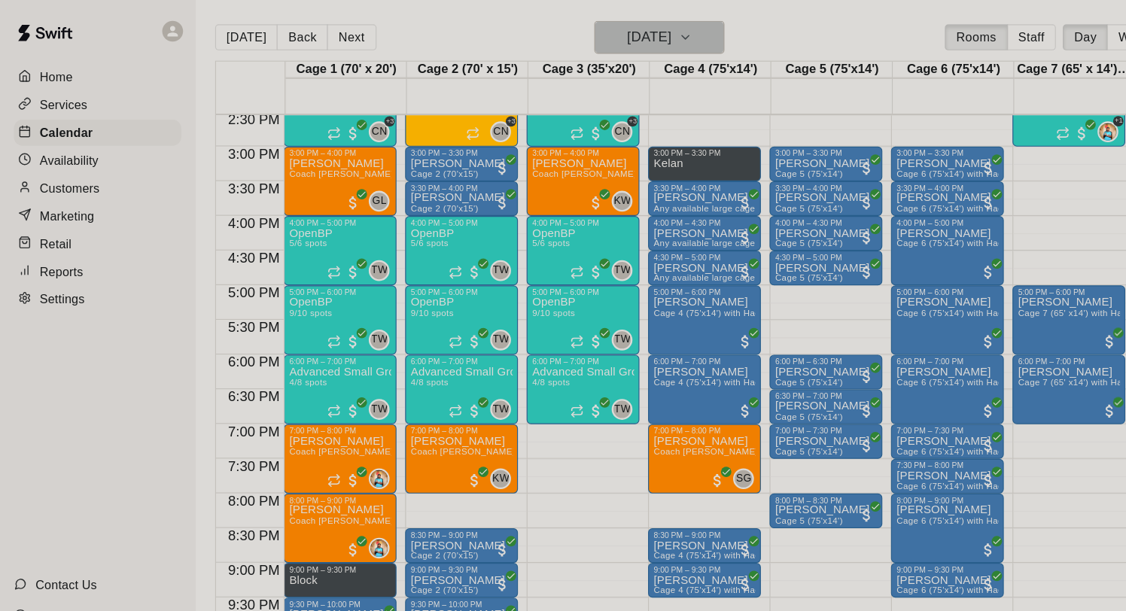
click at [581, 25] on h6 "[DATE]" at bounding box center [563, 32] width 38 height 21
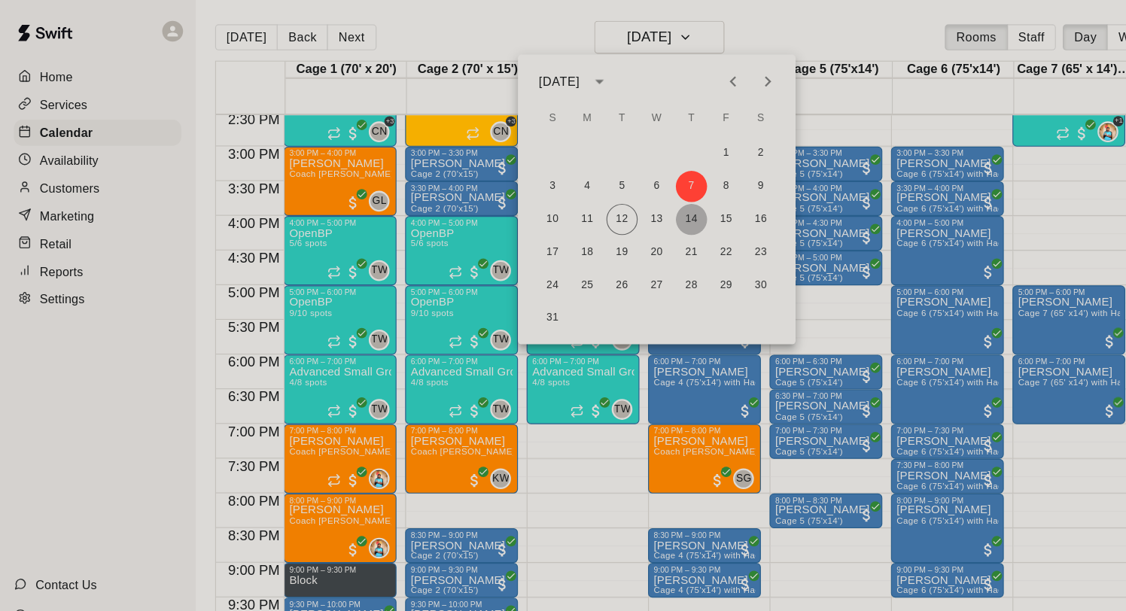
click at [597, 190] on button "14" at bounding box center [599, 190] width 27 height 27
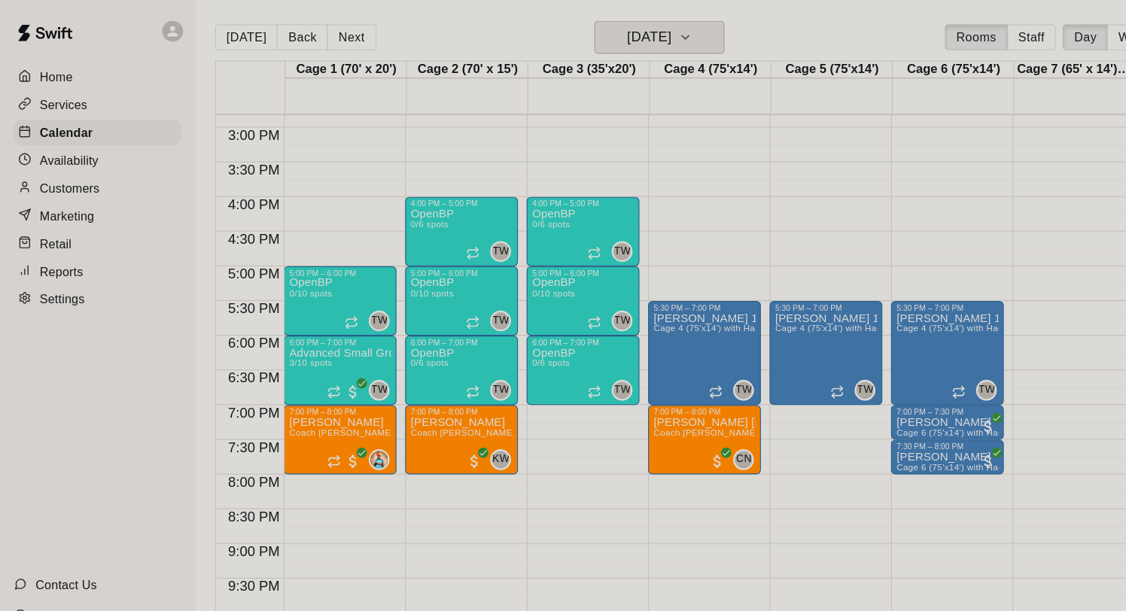
scroll to position [893, 0]
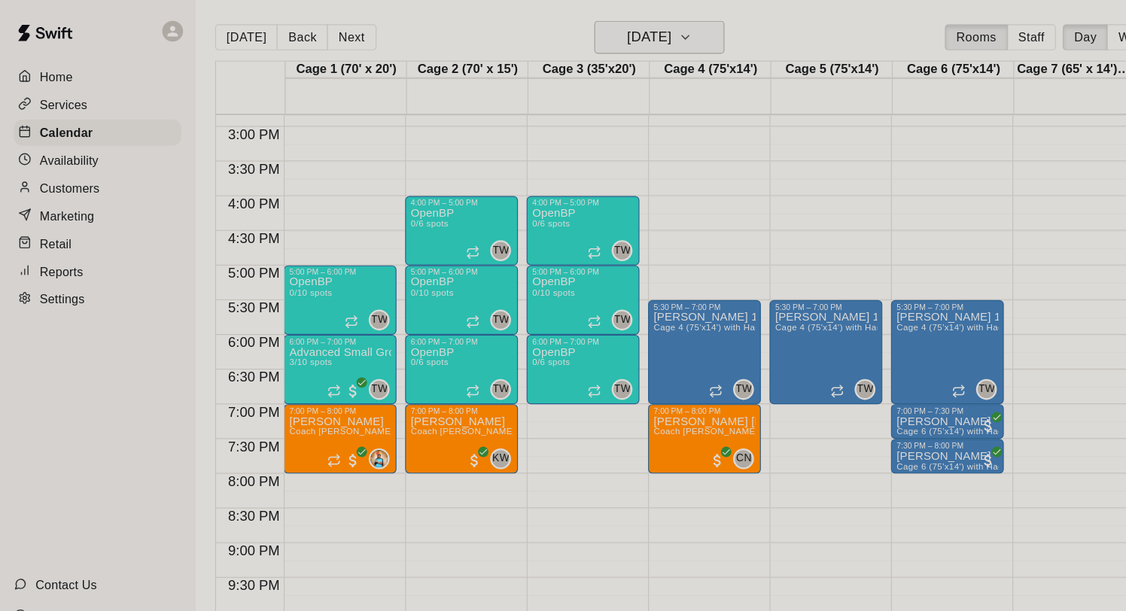
click at [582, 31] on h6 "[DATE]" at bounding box center [563, 32] width 38 height 21
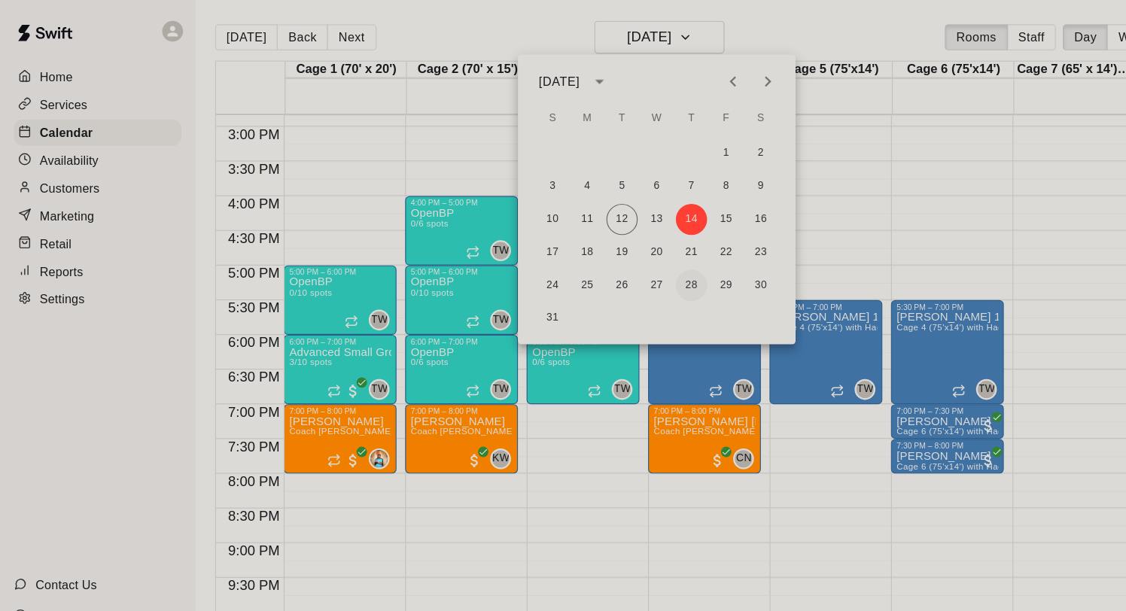
click at [598, 241] on button "28" at bounding box center [599, 247] width 27 height 27
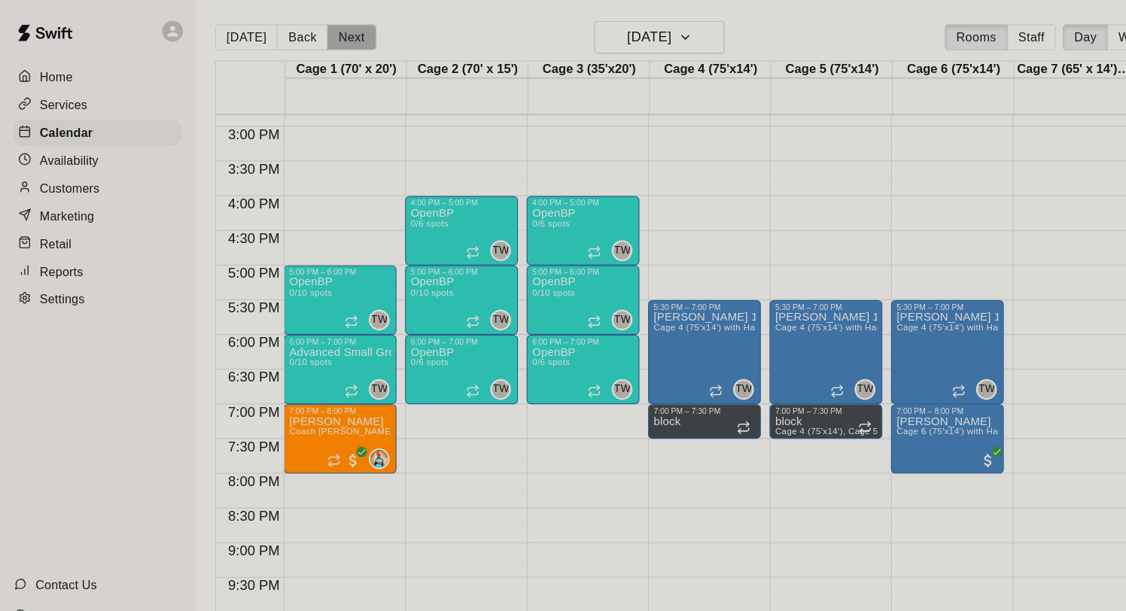
click at [296, 26] on button "Next" at bounding box center [305, 32] width 42 height 23
